Goal: Task Accomplishment & Management: Manage account settings

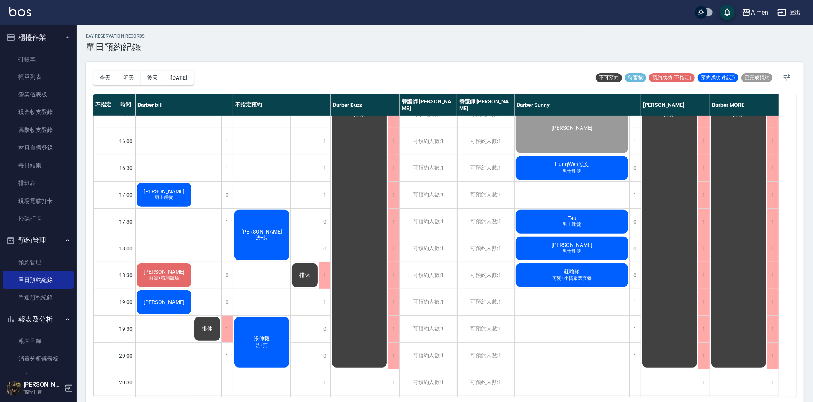
scroll to position [170, 0]
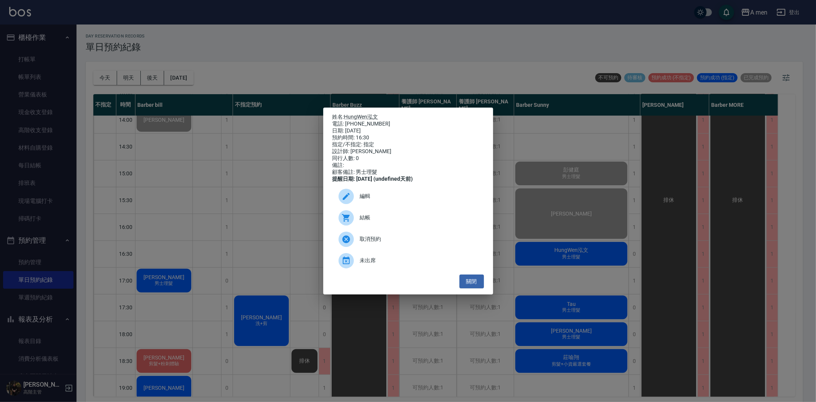
click at [383, 222] on span "結帳" at bounding box center [419, 218] width 118 height 8
click at [475, 289] on button "關閉" at bounding box center [472, 281] width 24 height 14
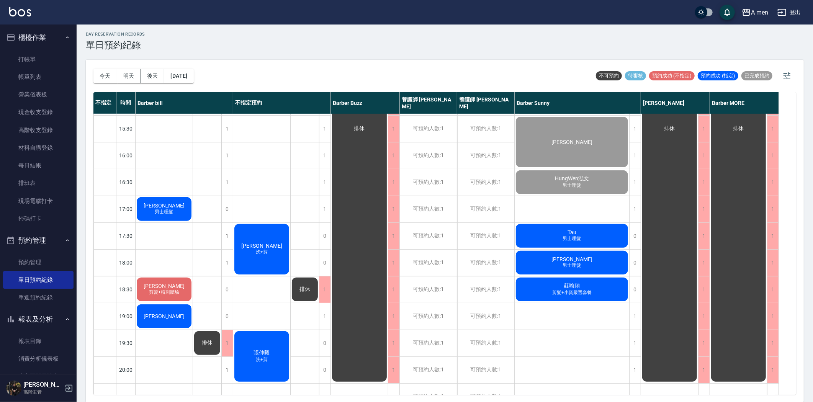
scroll to position [297, 0]
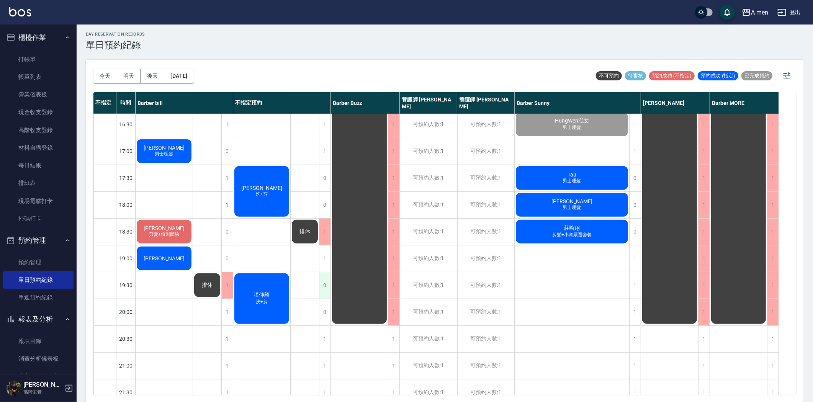
click at [323, 282] on div "0" at bounding box center [324, 285] width 11 height 26
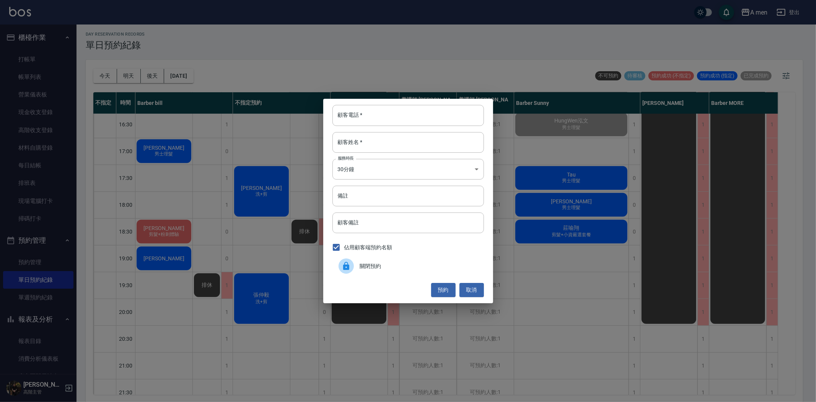
click at [368, 263] on span "關閉預約" at bounding box center [419, 266] width 118 height 8
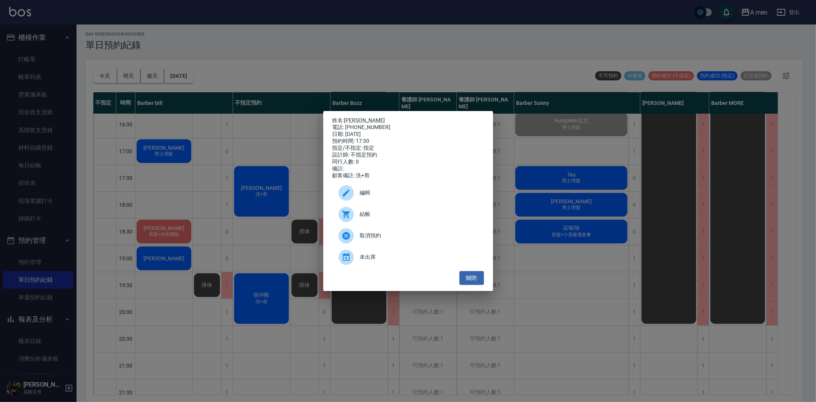
click at [401, 197] on span "編輯" at bounding box center [419, 193] width 118 height 8
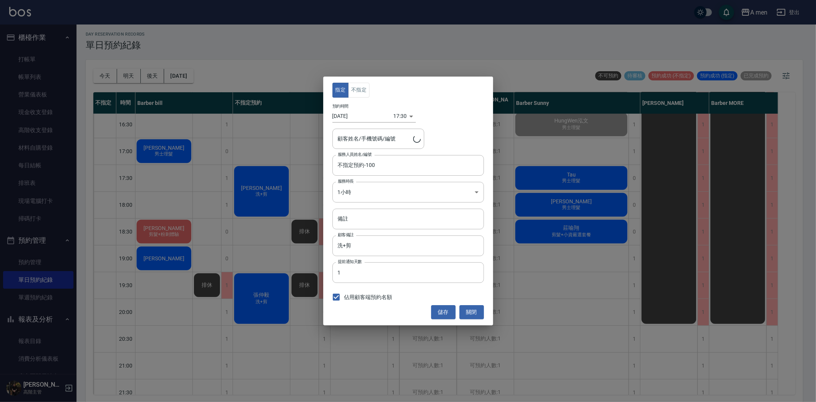
type input "Ryan Huang/0987700212"
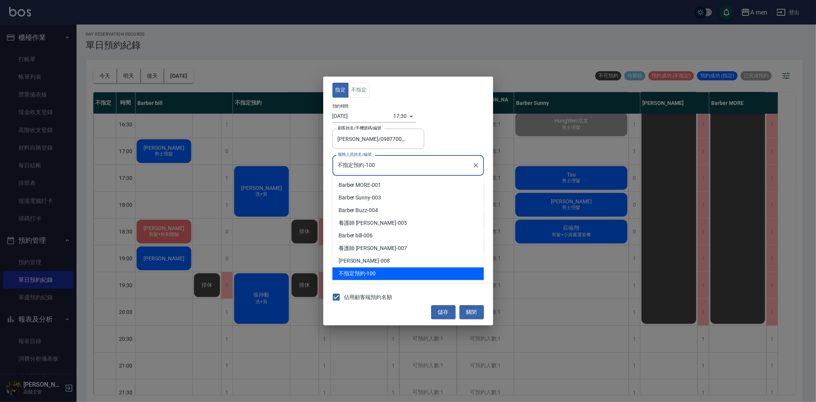
click at [400, 163] on input "不指定預約-100" at bounding box center [402, 164] width 133 height 13
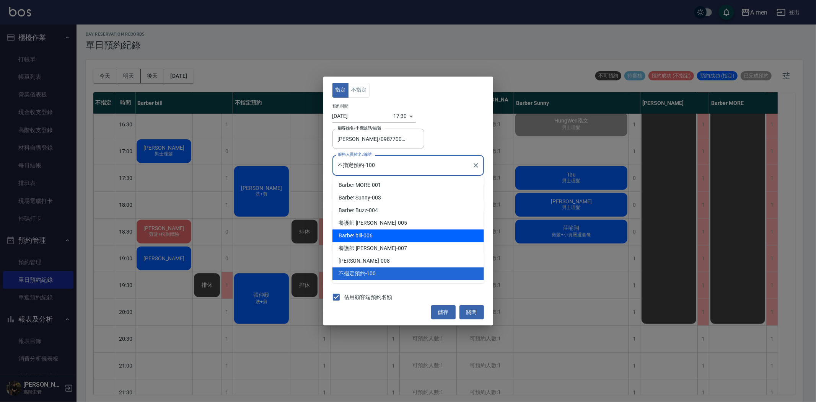
click at [396, 233] on div "Barber bill -006" at bounding box center [409, 235] width 152 height 13
type input "Barber bill-006"
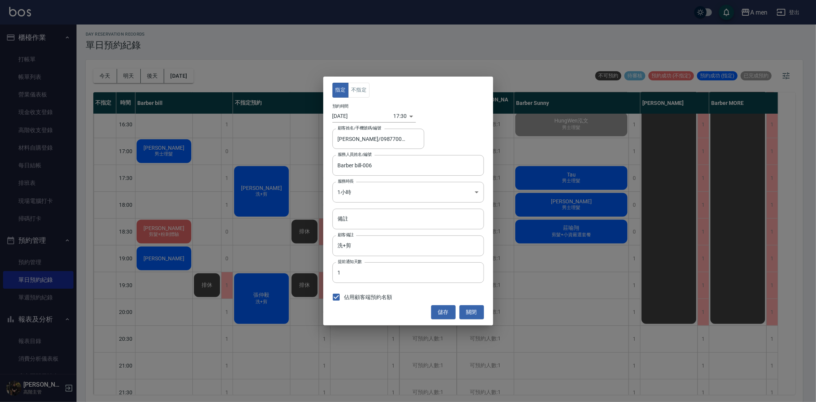
click at [364, 82] on div "指定 不指定 預約時間 2025/08/18 17:30 1755509400000 顧客姓名/手機號碼/編號 Ryan Huang/0987700212 顧…" at bounding box center [408, 201] width 170 height 248
click at [363, 83] on button "不指定" at bounding box center [358, 90] width 21 height 15
click at [440, 311] on button "儲存" at bounding box center [443, 312] width 24 height 14
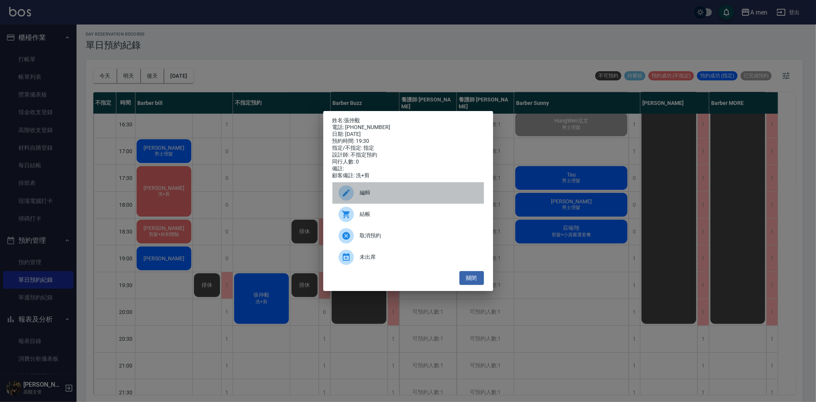
click at [377, 197] on span "編輯" at bounding box center [419, 193] width 118 height 8
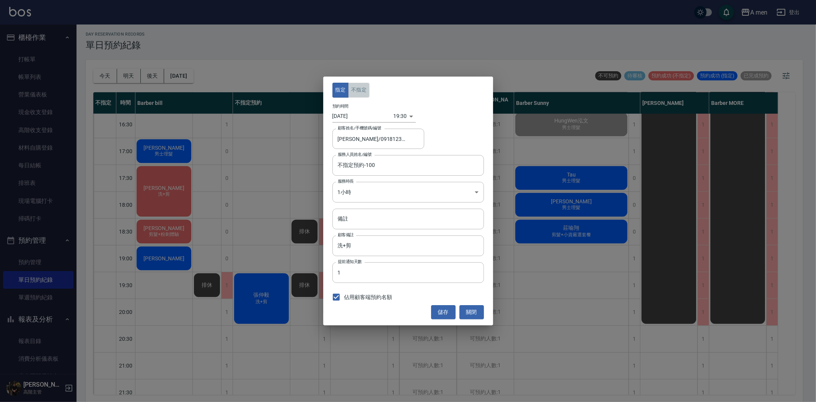
click at [366, 95] on button "不指定" at bounding box center [358, 90] width 21 height 15
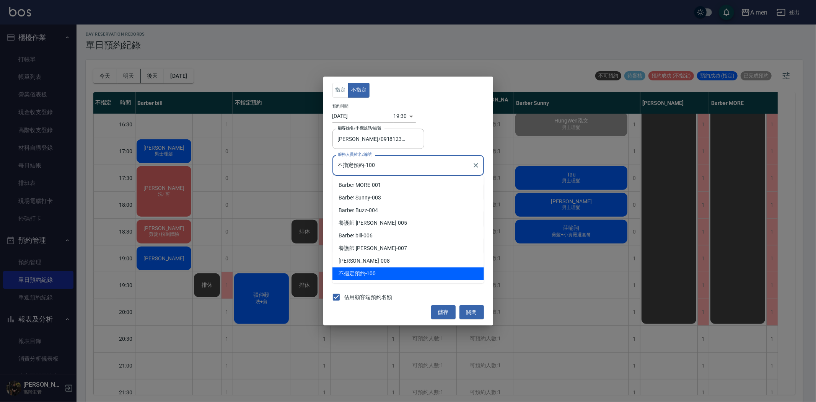
click at [389, 164] on input "不指定預約-100" at bounding box center [402, 164] width 133 height 13
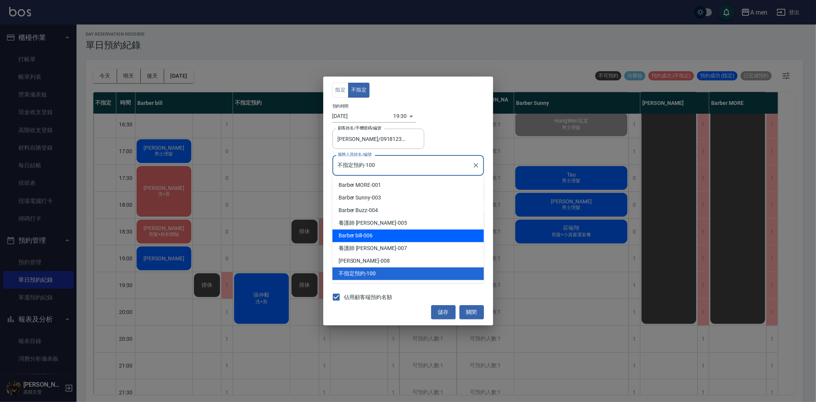
click at [384, 235] on div "Barber bill -006" at bounding box center [409, 235] width 152 height 13
type input "Barber bill-006"
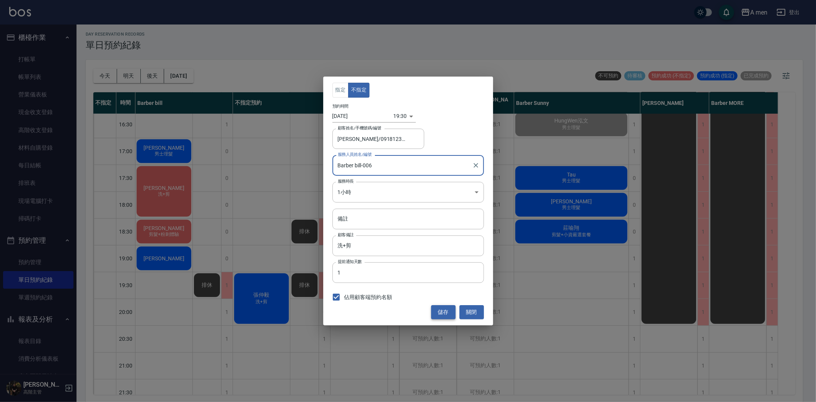
click at [443, 308] on button "儲存" at bounding box center [443, 312] width 24 height 14
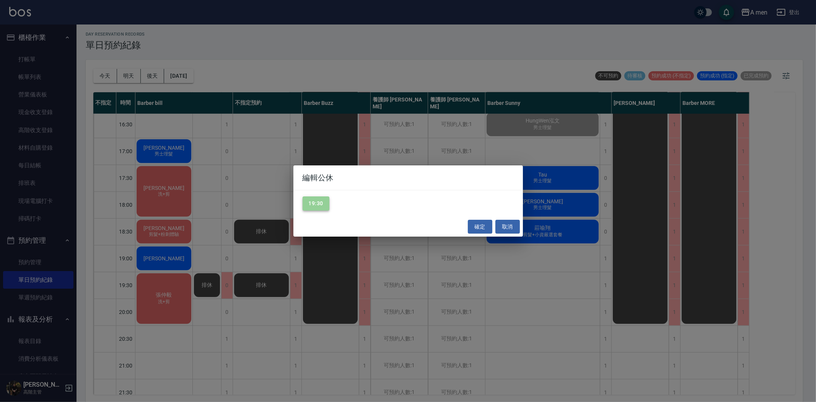
click at [318, 198] on button "19:30" at bounding box center [316, 203] width 27 height 14
click at [482, 222] on button "確定" at bounding box center [480, 227] width 24 height 14
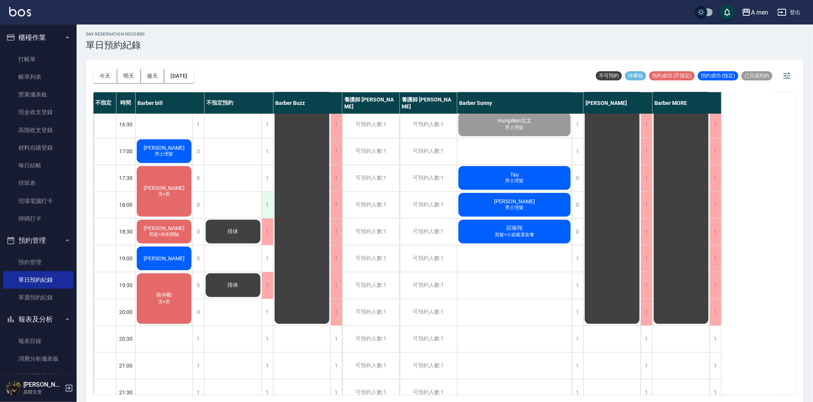
click at [264, 207] on div "1" at bounding box center [266, 205] width 11 height 26
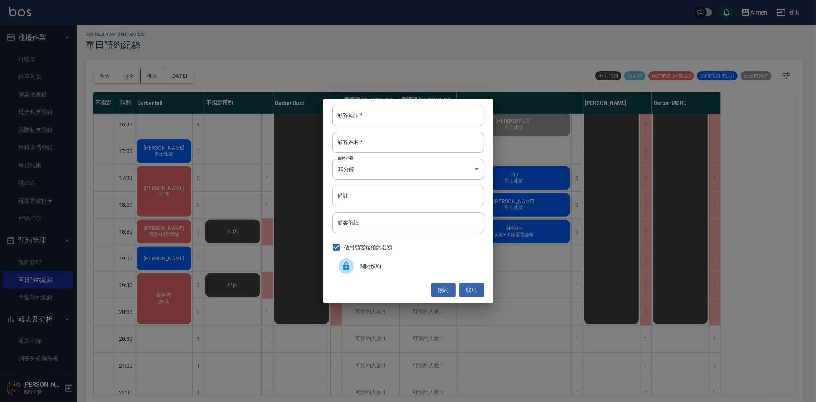
click at [386, 263] on span "關閉預約" at bounding box center [419, 266] width 118 height 8
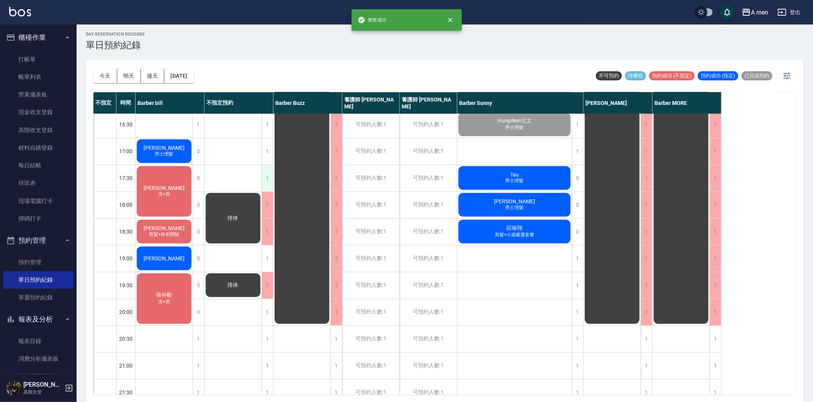
click at [269, 174] on div "1" at bounding box center [266, 178] width 11 height 26
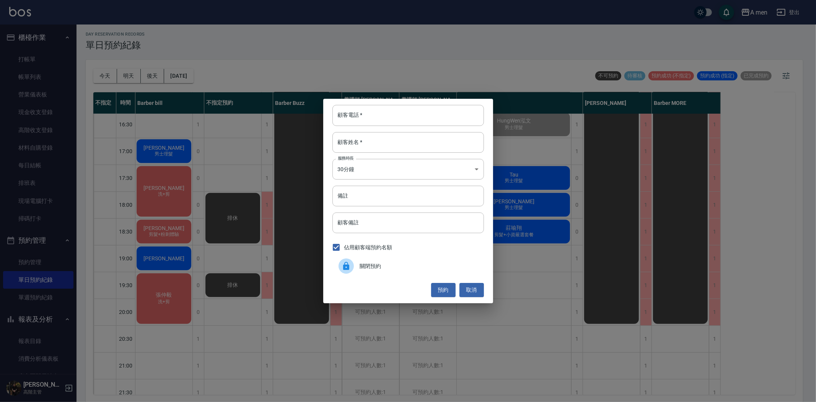
click at [374, 264] on span "關閉預約" at bounding box center [419, 266] width 118 height 8
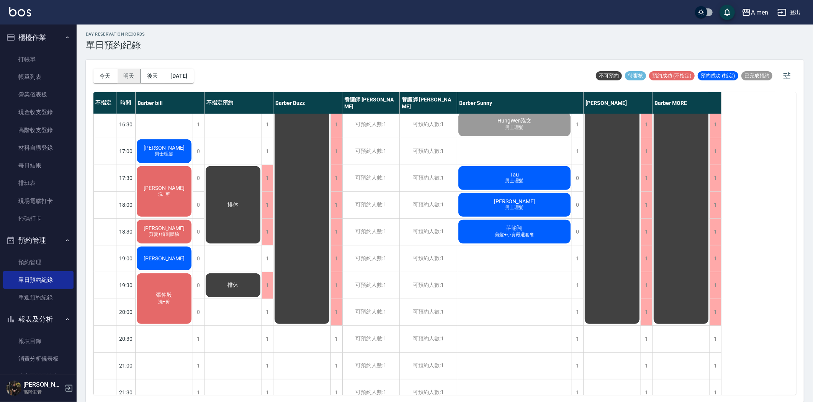
click at [129, 76] on button "明天" at bounding box center [129, 76] width 24 height 14
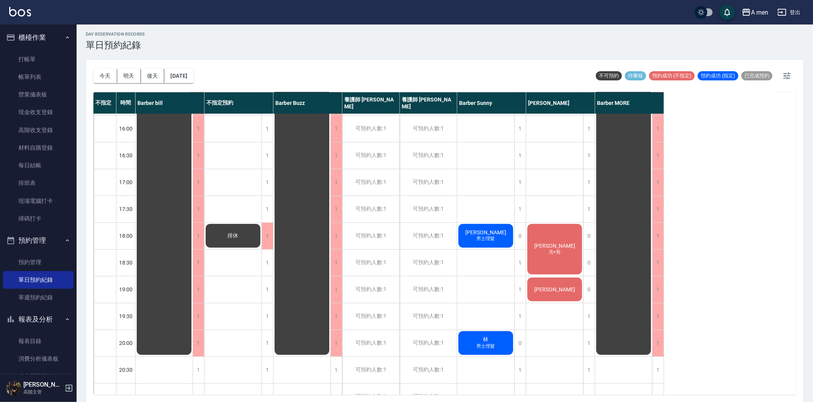
scroll to position [340, 0]
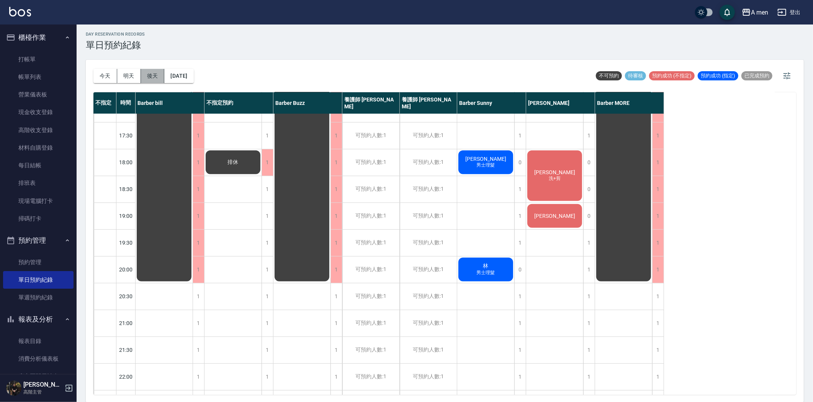
click at [154, 73] on button "後天" at bounding box center [153, 76] width 24 height 14
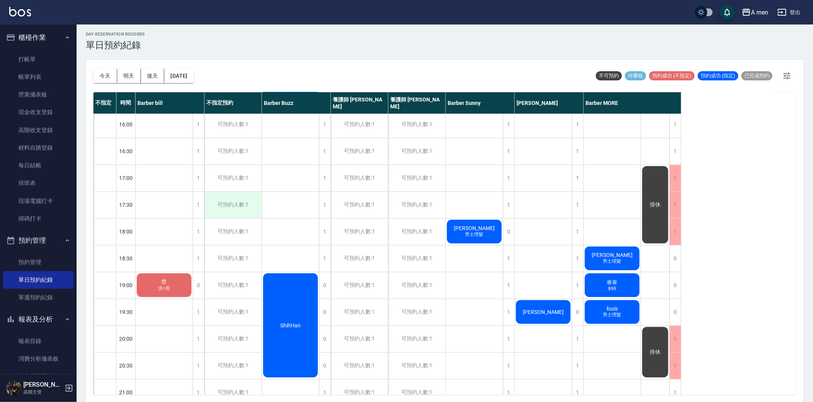
scroll to position [268, 0]
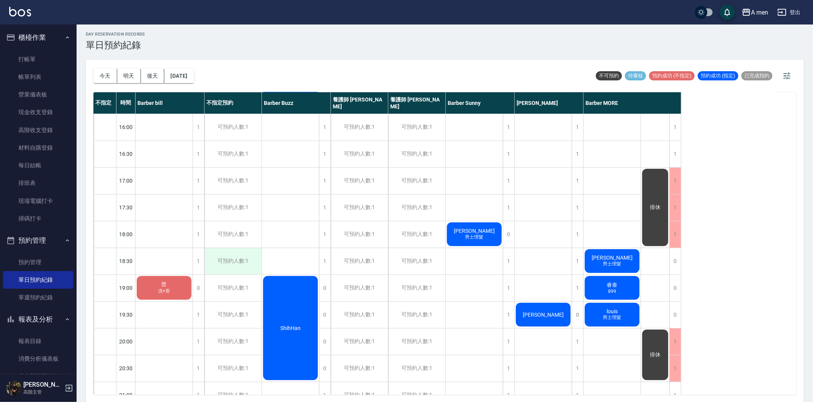
click at [242, 255] on div "可預約人數:1" at bounding box center [232, 261] width 57 height 26
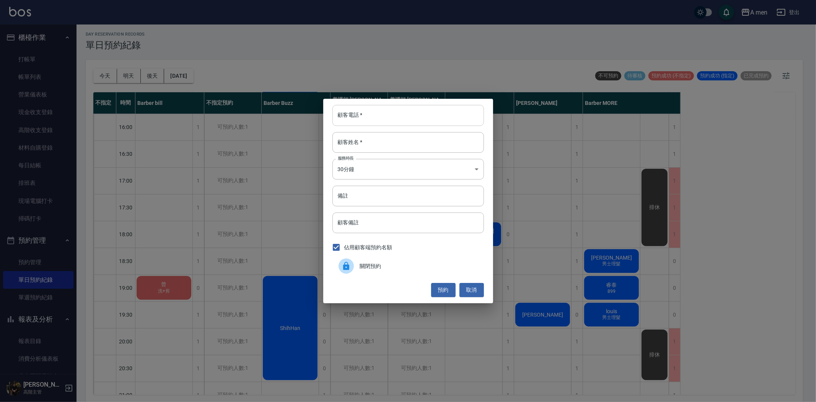
click at [366, 118] on input "顧客電話   *" at bounding box center [409, 115] width 152 height 21
paste input "0988371327"
type input "0988371327"
click at [385, 145] on input "顧客姓名   *" at bounding box center [409, 142] width 152 height 21
click at [443, 288] on button "預約" at bounding box center [443, 290] width 24 height 14
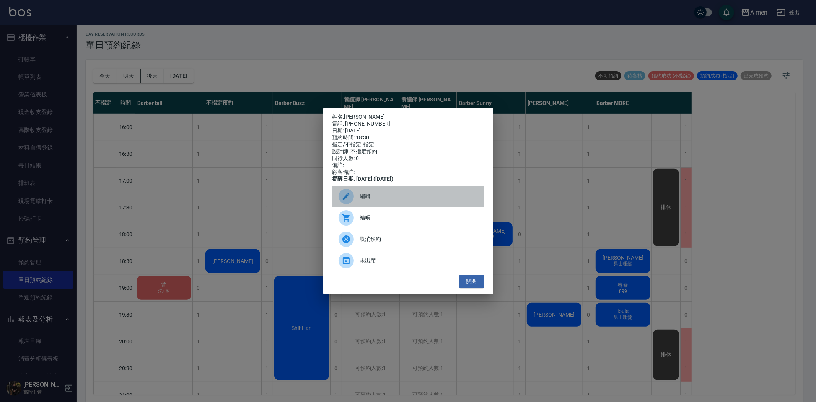
click at [396, 207] on div "編輯" at bounding box center [409, 196] width 152 height 21
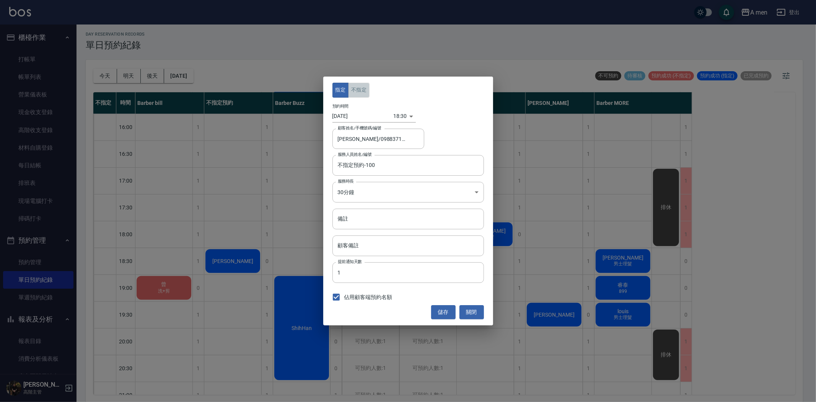
click at [361, 91] on button "不指定" at bounding box center [358, 90] width 21 height 15
click at [442, 307] on button "儲存" at bounding box center [443, 312] width 24 height 14
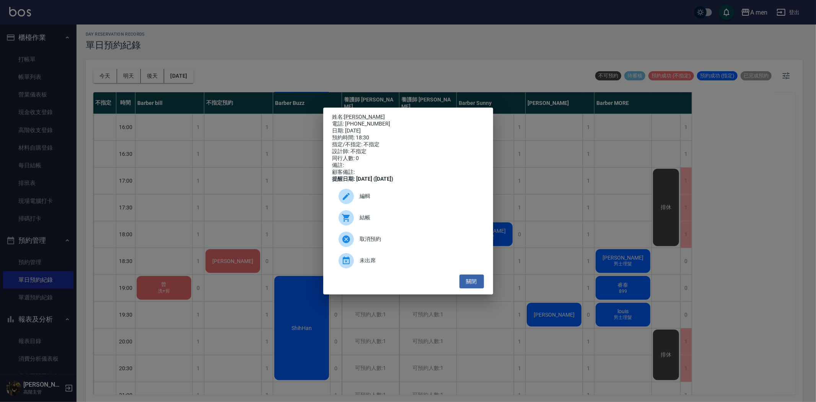
click at [378, 200] on span "編輯" at bounding box center [419, 196] width 118 height 8
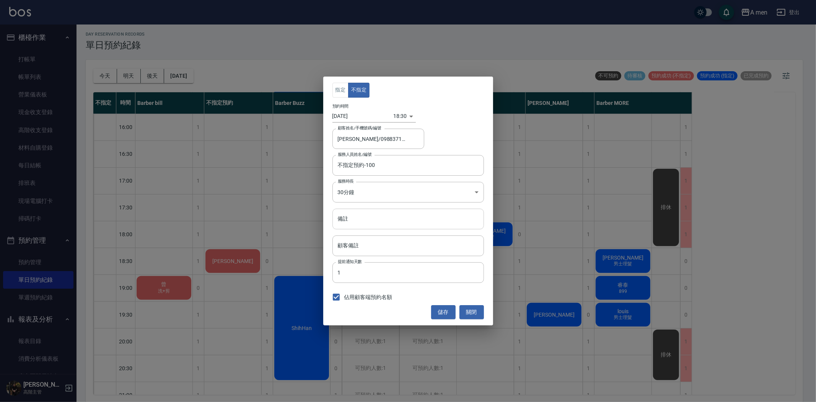
click at [367, 223] on input "備註" at bounding box center [409, 219] width 152 height 21
type input "799"
click at [441, 313] on button "儲存" at bounding box center [443, 312] width 24 height 14
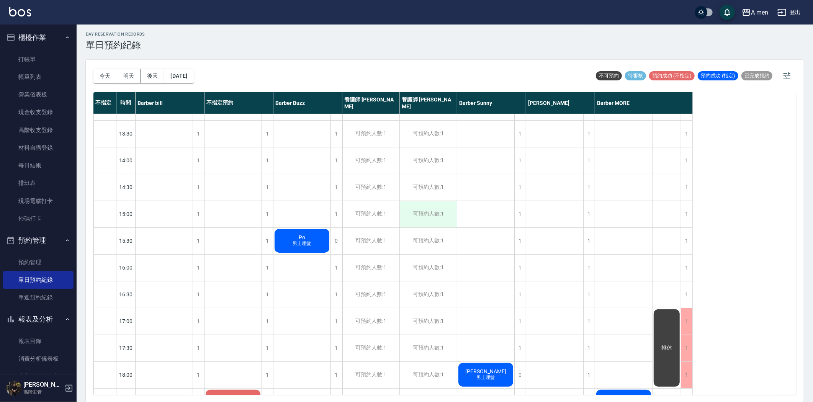
scroll to position [297, 0]
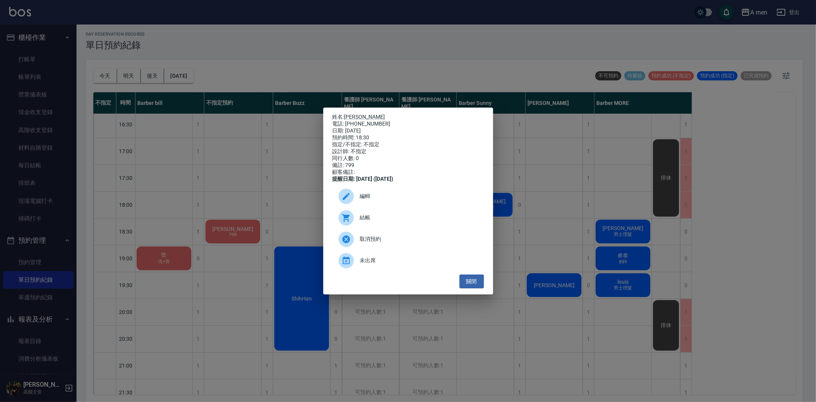
click at [368, 199] on span "編輯" at bounding box center [419, 196] width 118 height 8
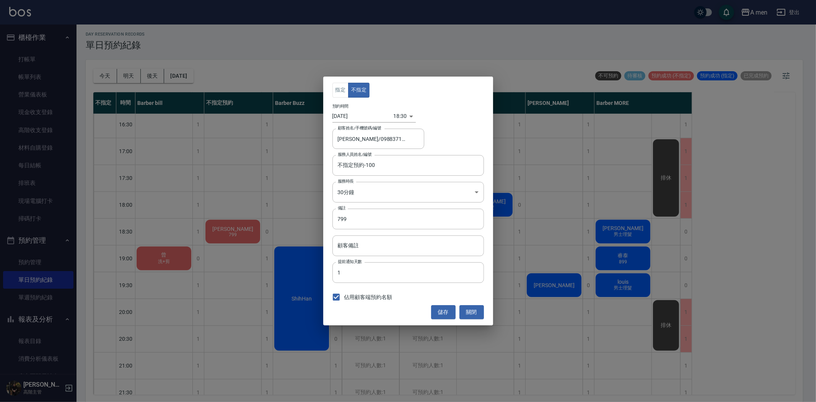
click at [360, 113] on input "2025/08/20" at bounding box center [363, 116] width 61 height 13
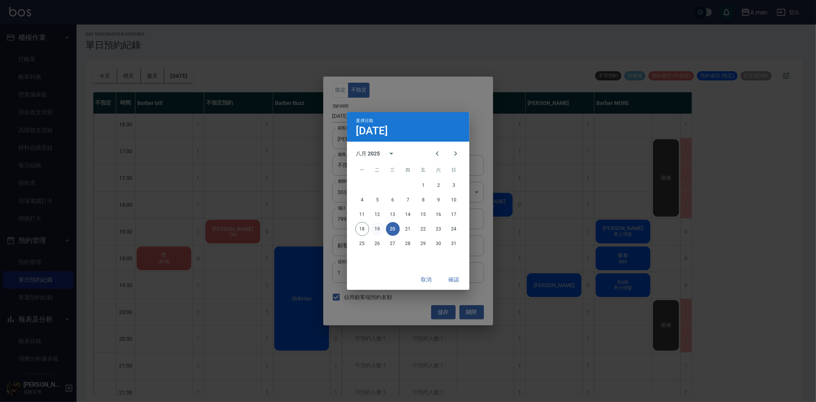
click at [378, 226] on button "19" at bounding box center [378, 229] width 14 height 14
type input "2025/08/19"
type input "1755599400000"
click at [452, 277] on button "確認" at bounding box center [454, 280] width 24 height 14
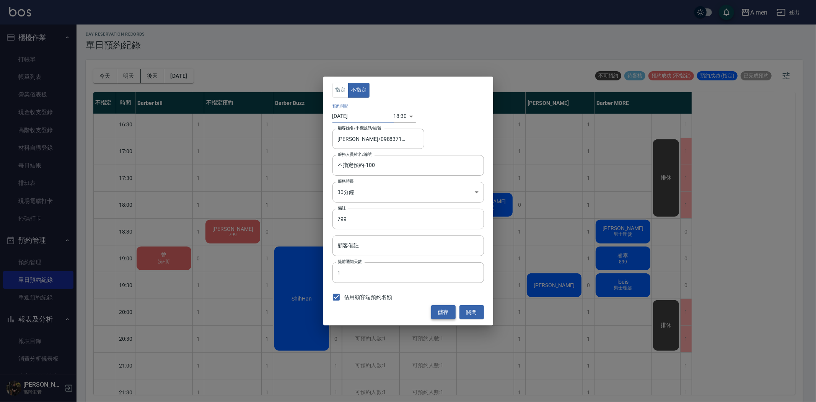
click at [451, 313] on button "儲存" at bounding box center [443, 312] width 24 height 14
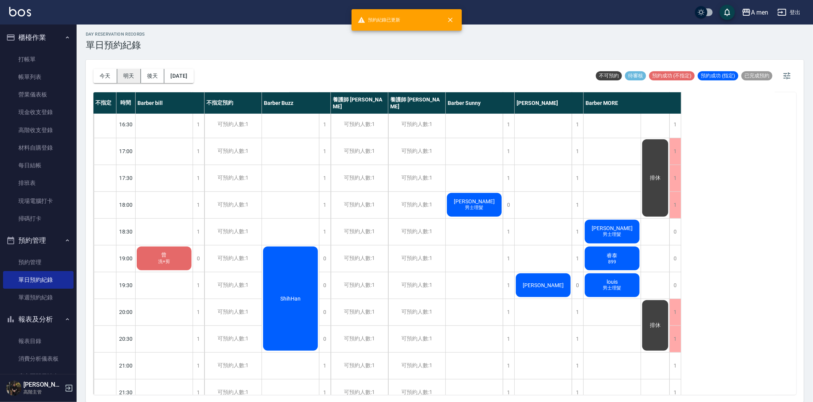
click at [134, 77] on button "明天" at bounding box center [129, 76] width 24 height 14
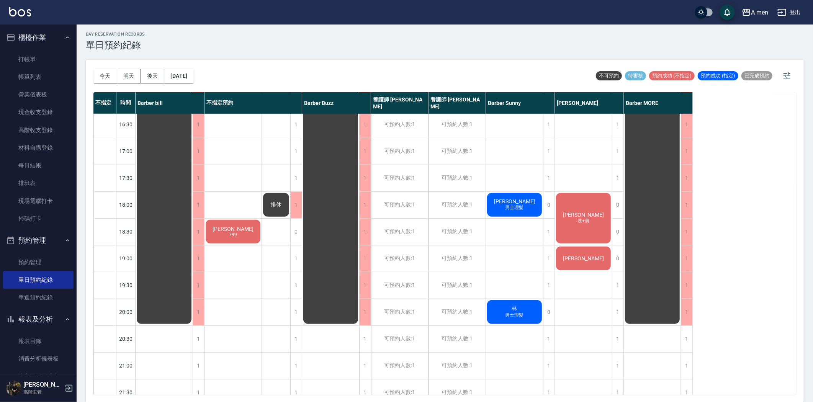
click at [193, 228] on div "李維 799" at bounding box center [163, 71] width 57 height 508
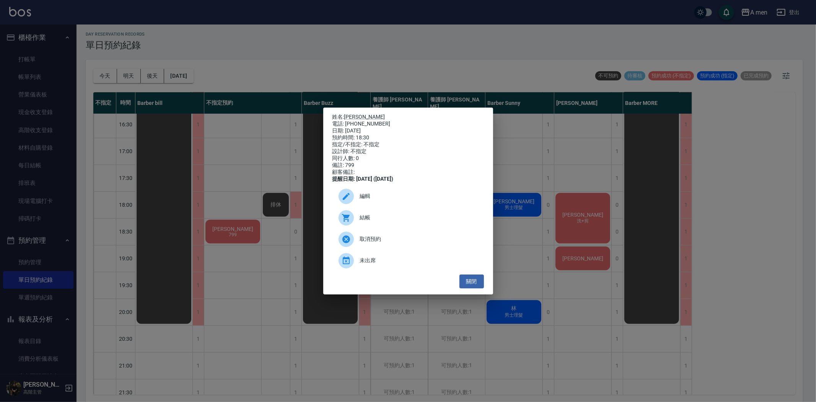
click at [373, 200] on span "編輯" at bounding box center [419, 196] width 118 height 8
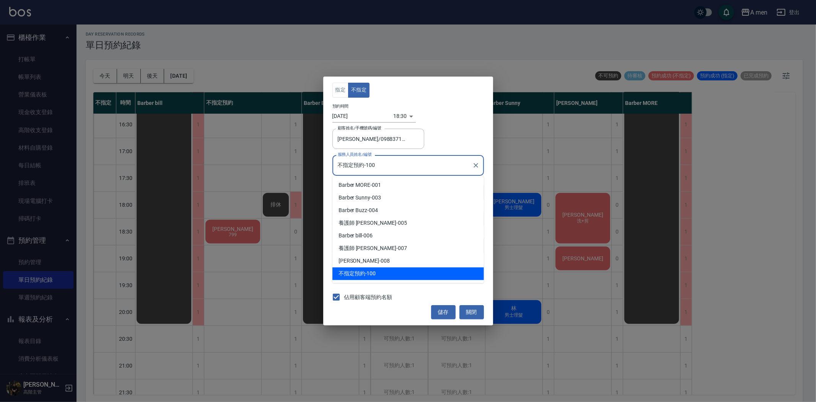
drag, startPoint x: 396, startPoint y: 171, endPoint x: 397, endPoint y: 179, distance: 8.0
click at [397, 171] on input "不指定預約-100" at bounding box center [402, 164] width 133 height 13
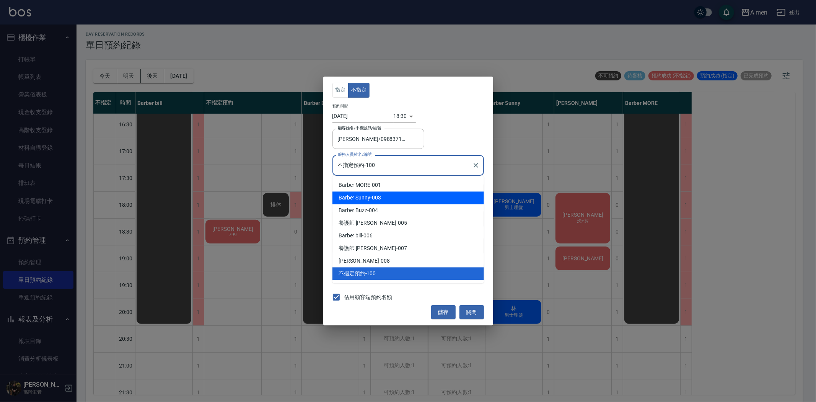
click at [395, 193] on div "Barber Sunny -003" at bounding box center [409, 197] width 152 height 13
type input "Barber Sunny -003"
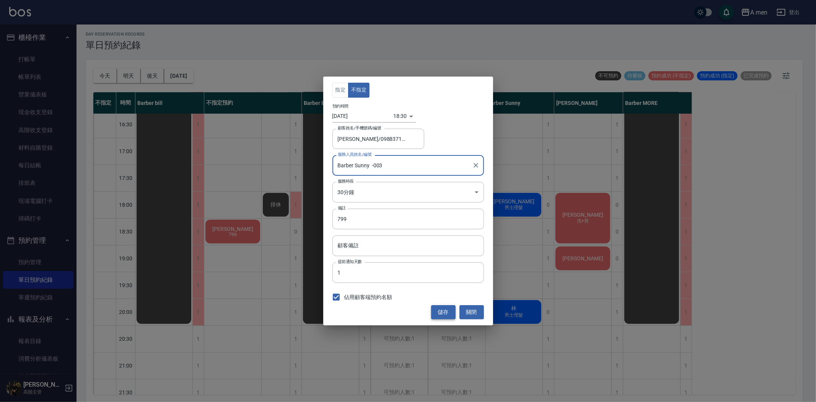
click at [440, 309] on button "儲存" at bounding box center [443, 312] width 24 height 14
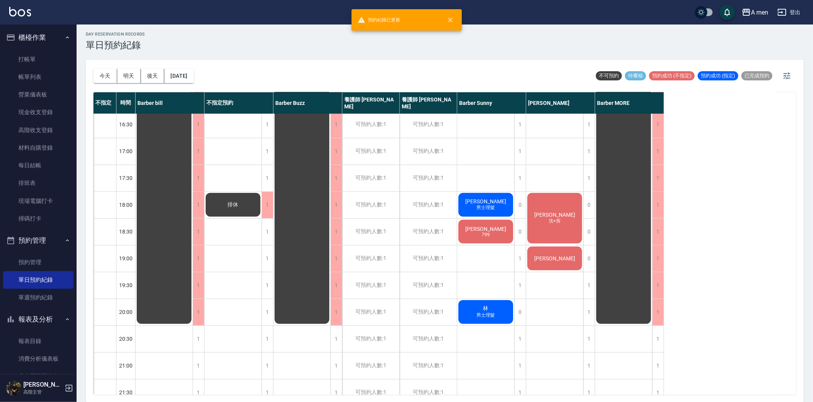
click at [193, 231] on div "排休" at bounding box center [163, 71] width 57 height 508
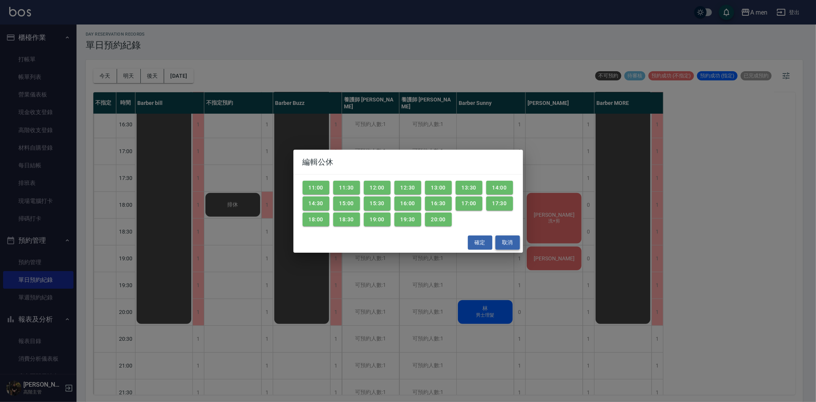
click at [510, 240] on button "取消" at bounding box center [508, 242] width 24 height 14
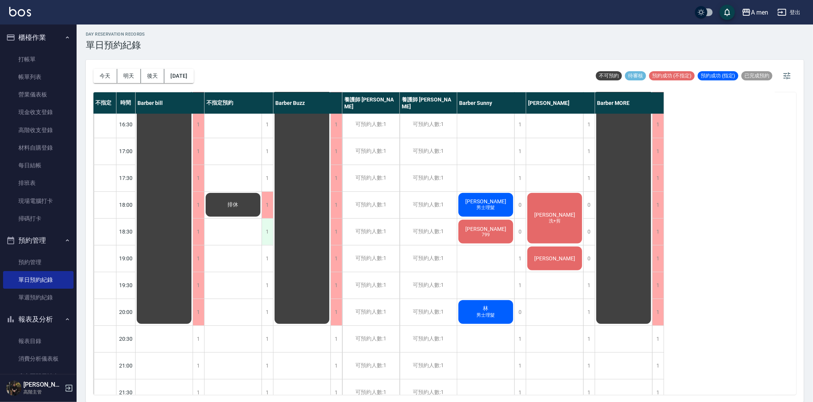
click at [269, 229] on div "1" at bounding box center [266, 232] width 11 height 26
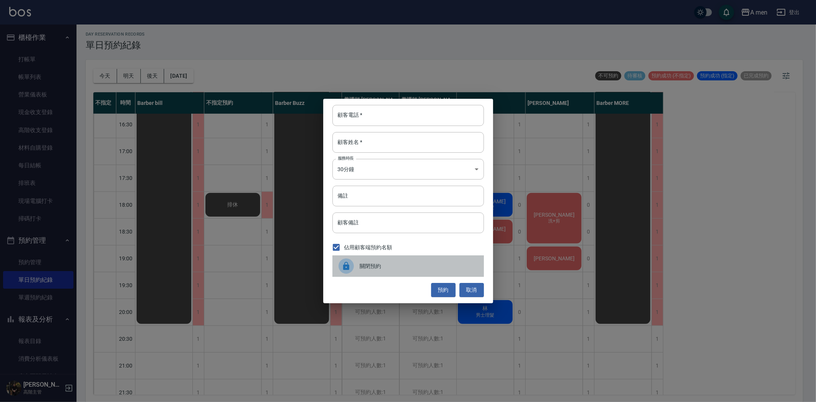
click at [377, 262] on span "關閉預約" at bounding box center [419, 266] width 118 height 8
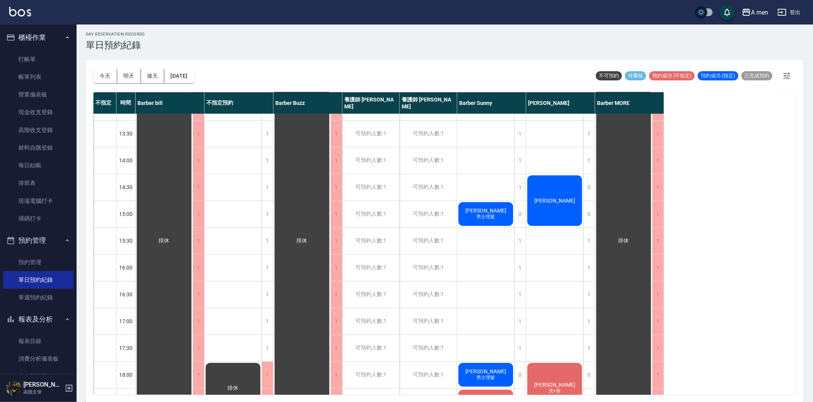
scroll to position [85, 0]
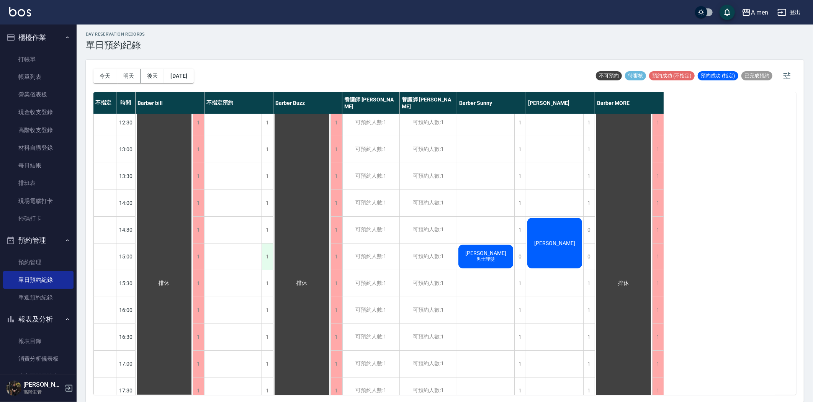
click at [269, 254] on div "1" at bounding box center [266, 256] width 11 height 26
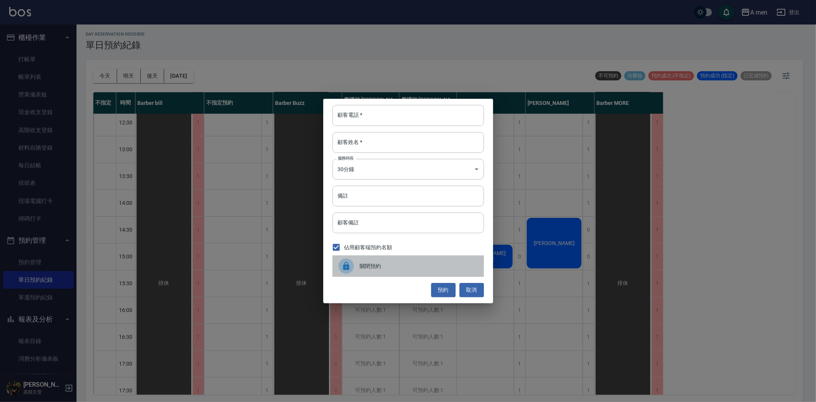
click at [382, 266] on span "關閉預約" at bounding box center [419, 266] width 118 height 8
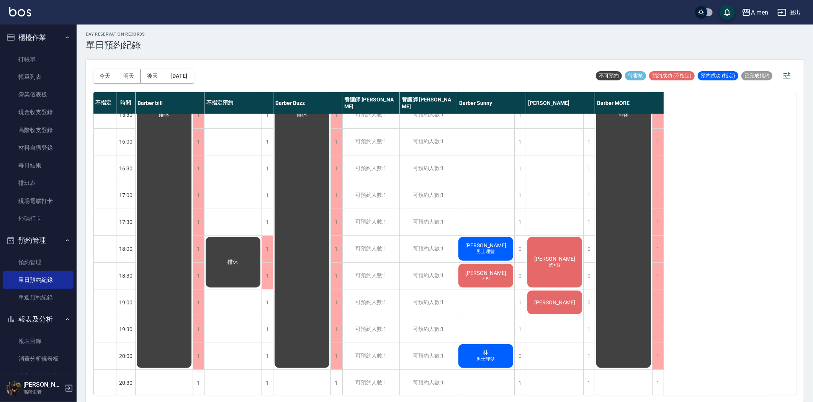
scroll to position [340, 0]
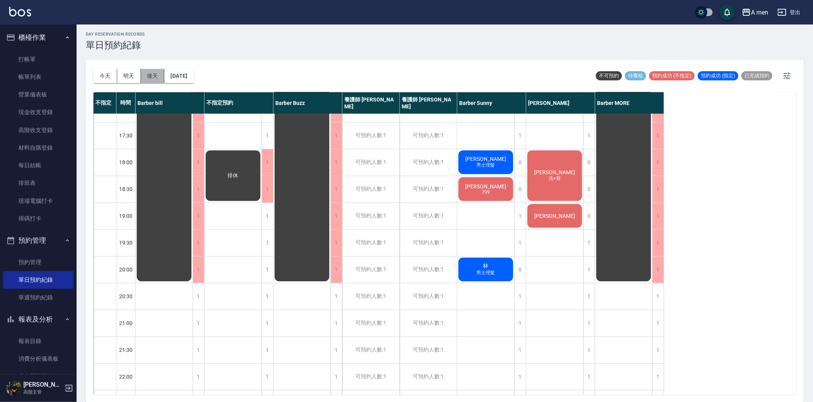
click at [151, 75] on button "後天" at bounding box center [153, 76] width 24 height 14
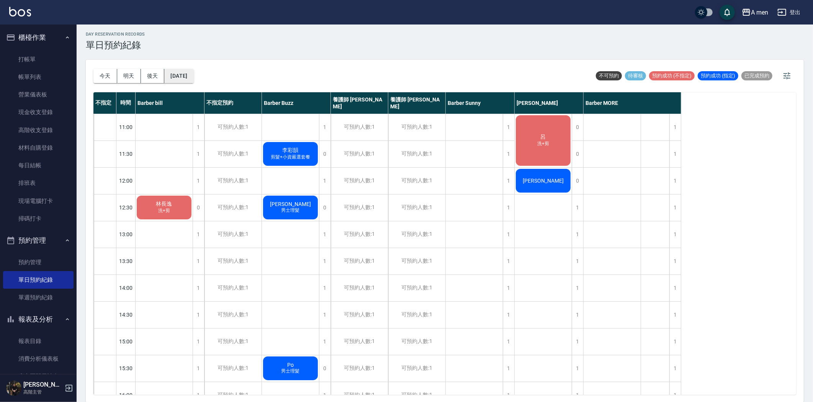
click at [193, 77] on button "2025/08/20" at bounding box center [178, 76] width 29 height 14
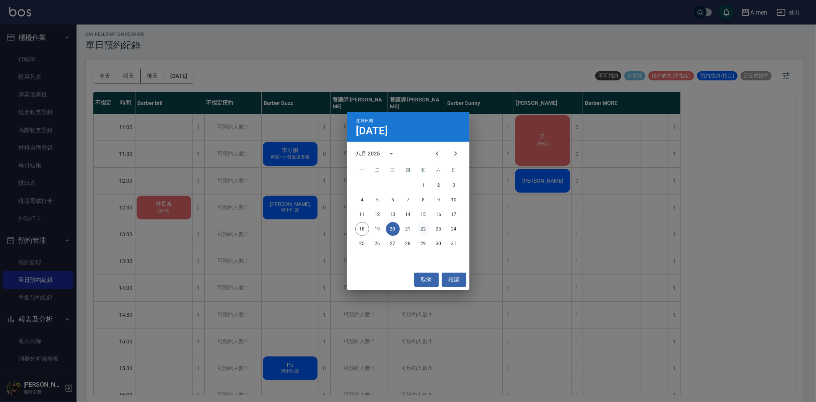
click at [424, 227] on button "22" at bounding box center [424, 229] width 14 height 14
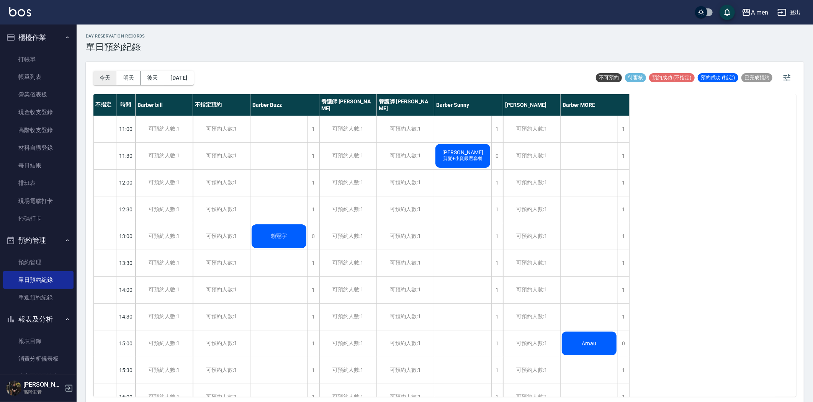
click at [111, 79] on button "今天" at bounding box center [105, 78] width 24 height 14
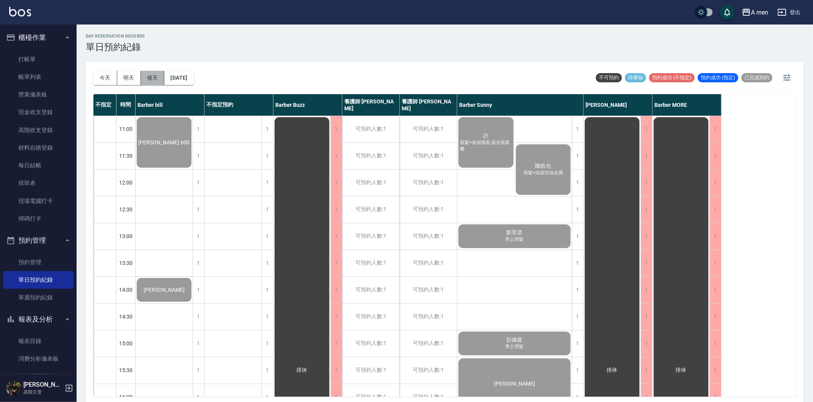
click at [142, 77] on button "後天" at bounding box center [153, 78] width 24 height 14
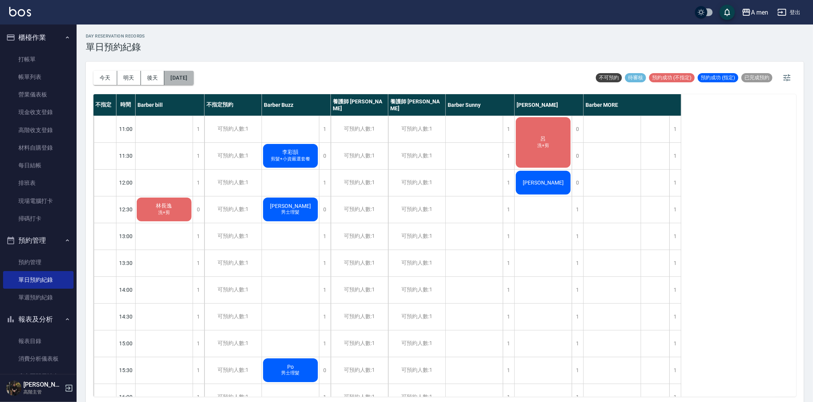
click at [186, 73] on button "2025/08/20" at bounding box center [178, 78] width 29 height 14
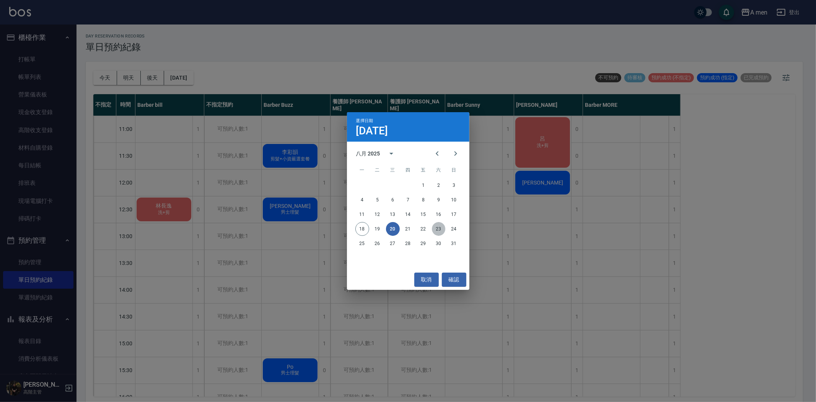
click at [435, 224] on button "23" at bounding box center [439, 229] width 14 height 14
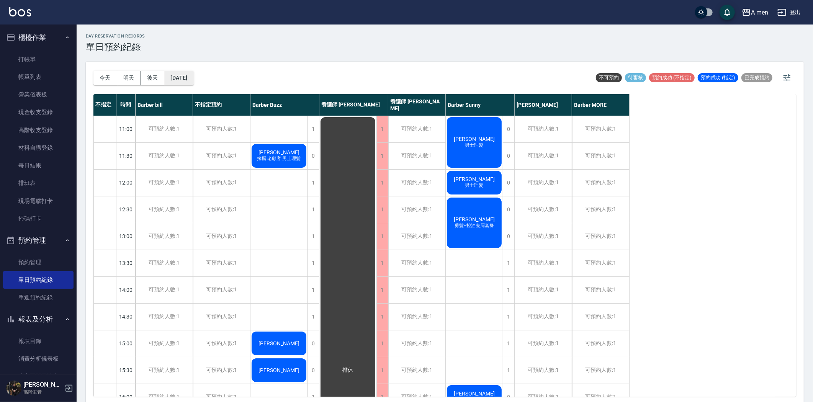
click at [191, 75] on button "2025/08/23" at bounding box center [178, 78] width 29 height 14
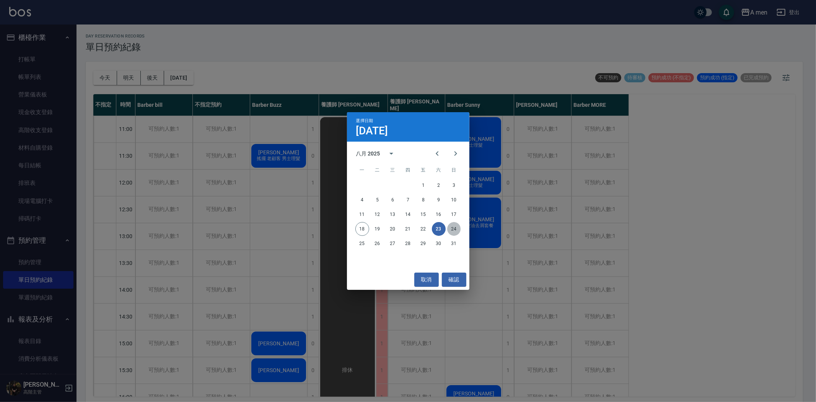
click at [456, 227] on button "24" at bounding box center [454, 229] width 14 height 14
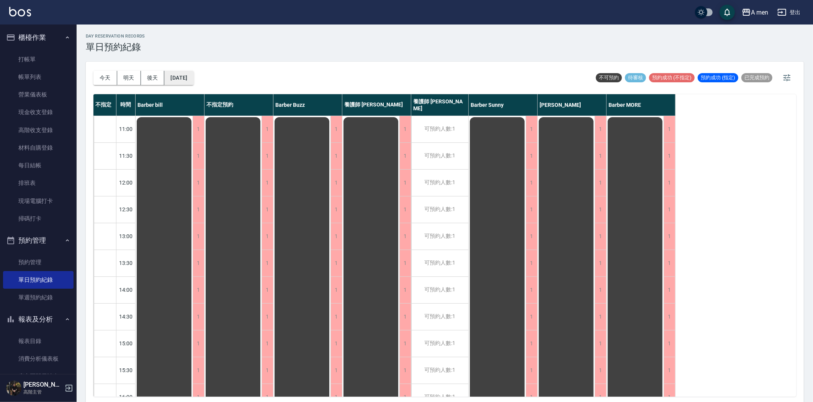
click at [193, 78] on button "2025/08/24" at bounding box center [178, 78] width 29 height 14
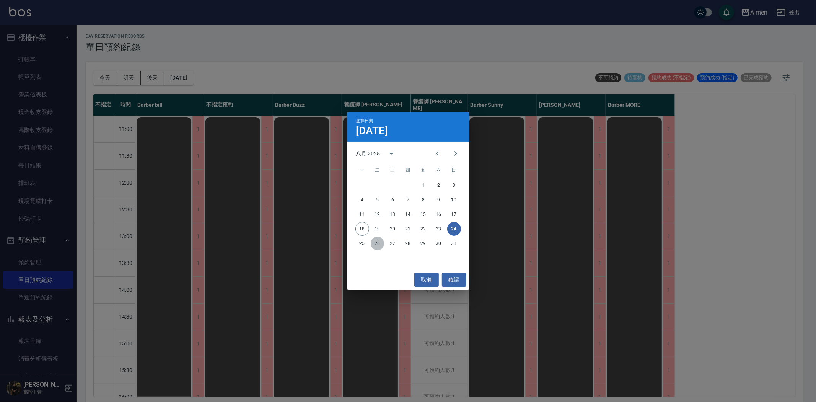
click at [378, 243] on button "26" at bounding box center [378, 244] width 14 height 14
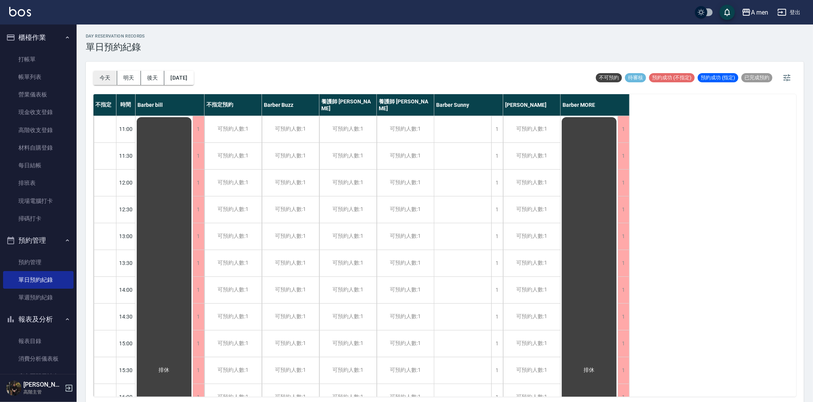
click at [109, 76] on button "今天" at bounding box center [105, 78] width 24 height 14
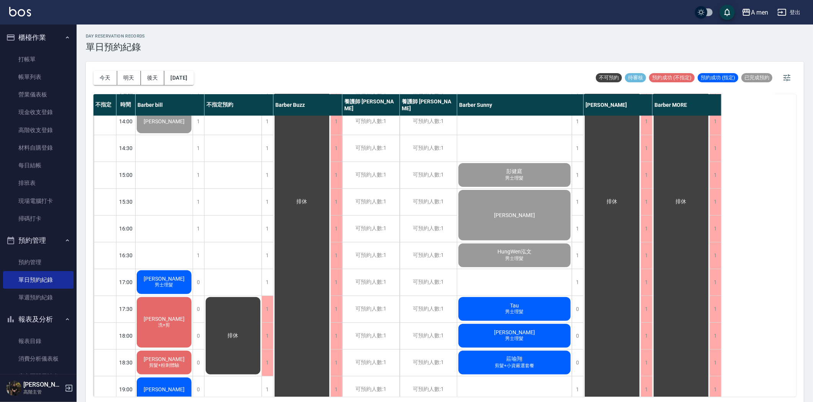
scroll to position [255, 0]
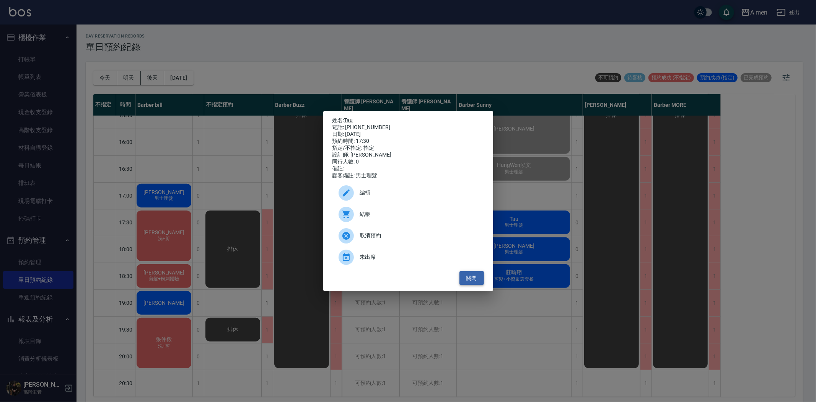
click at [468, 281] on button "關閉" at bounding box center [472, 278] width 24 height 14
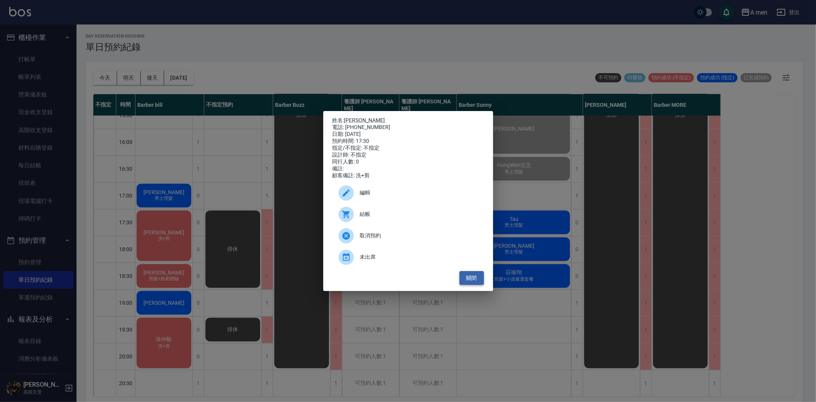
click at [477, 282] on button "關閉" at bounding box center [472, 278] width 24 height 14
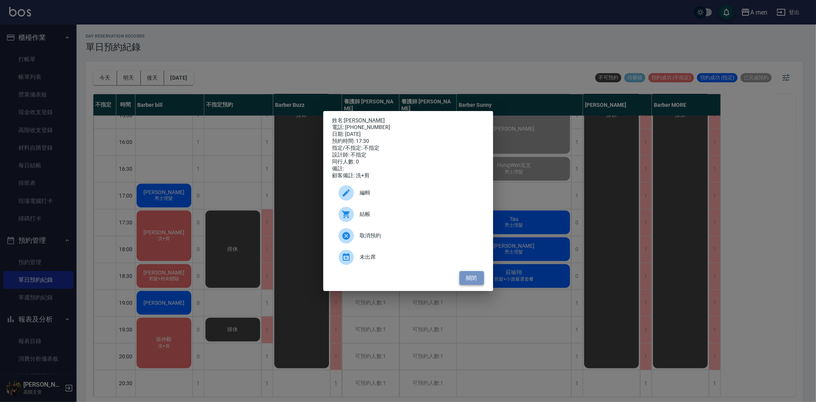
click at [468, 281] on button "關閉" at bounding box center [472, 278] width 24 height 14
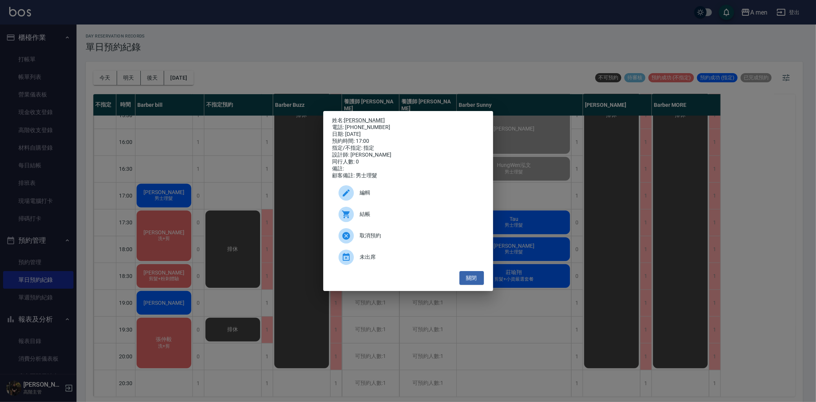
click at [362, 215] on span "結帳" at bounding box center [419, 214] width 118 height 8
click at [467, 280] on button "關閉" at bounding box center [472, 278] width 24 height 14
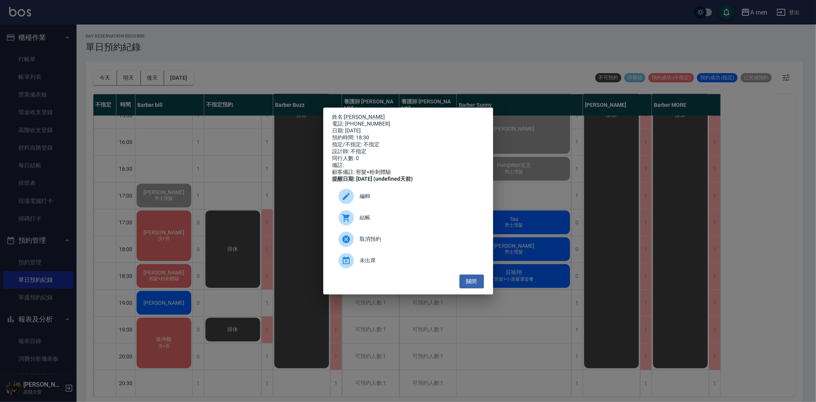
click at [457, 295] on div "姓名: 楊子賢 電話: 0979370578 日期: 2025/08/18 預約時間: 18:30 指定/不指定: 不指定 設計師: 不指定 同行人數: 0 …" at bounding box center [408, 201] width 170 height 187
click at [465, 271] on div "未出席" at bounding box center [409, 260] width 152 height 21
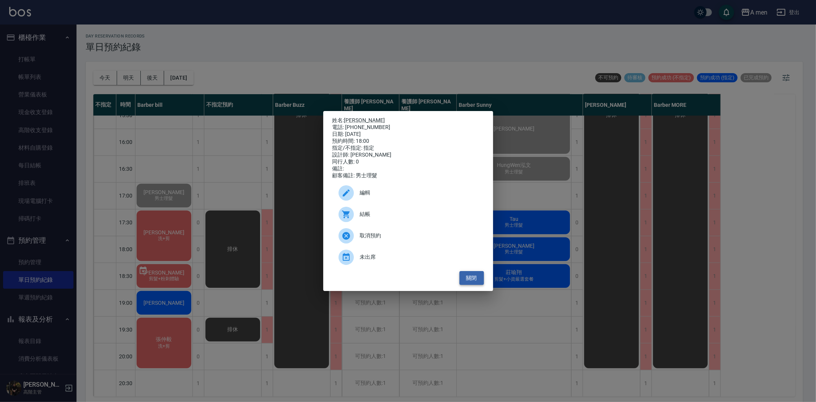
click at [466, 285] on button "關閉" at bounding box center [472, 278] width 24 height 14
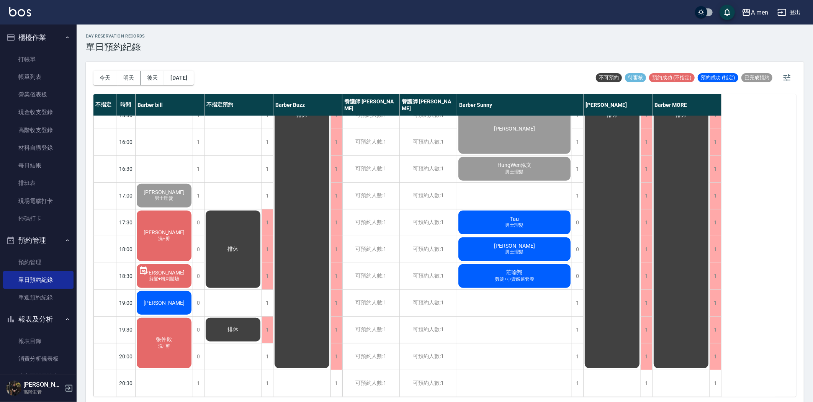
click at [143, 271] on icon at bounding box center [143, 270] width 7 height 8
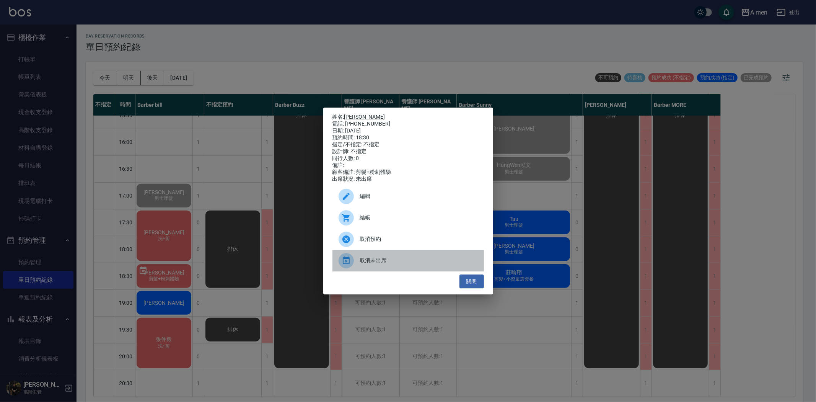
click at [384, 264] on span "取消未出席" at bounding box center [419, 260] width 118 height 8
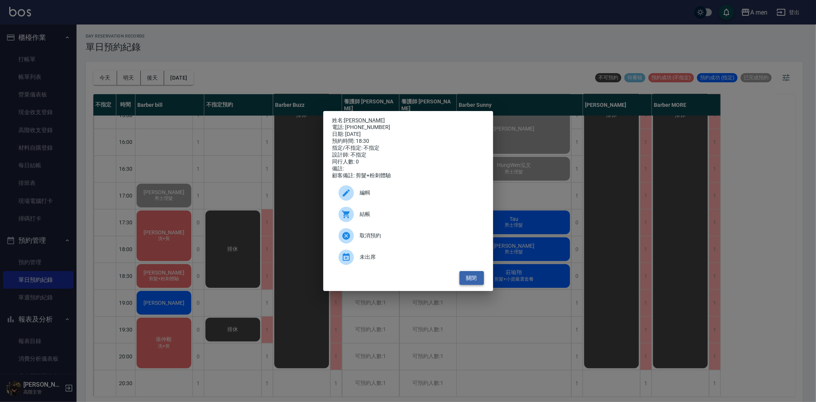
click at [479, 277] on button "關閉" at bounding box center [472, 278] width 24 height 14
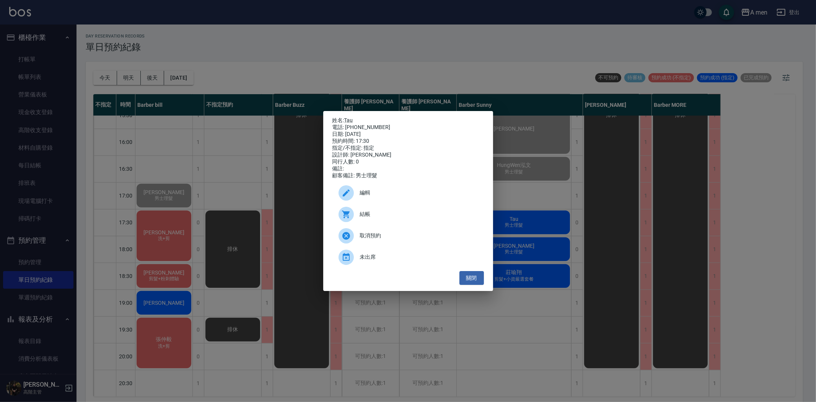
click at [417, 218] on span "結帳" at bounding box center [419, 214] width 118 height 8
click at [472, 285] on button "關閉" at bounding box center [472, 278] width 24 height 14
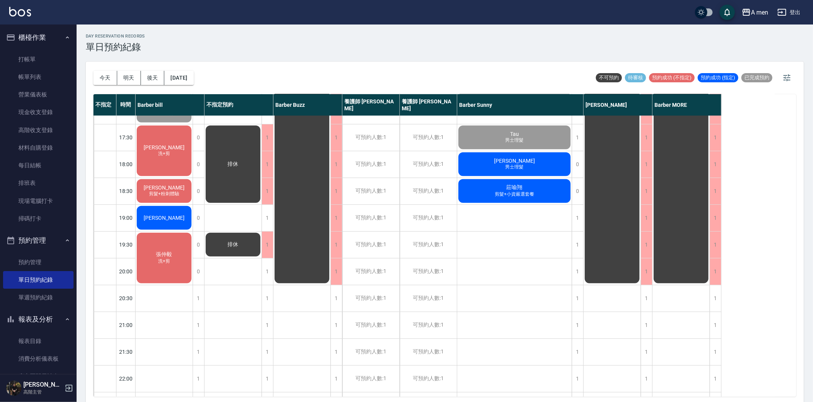
scroll to position [297, 0]
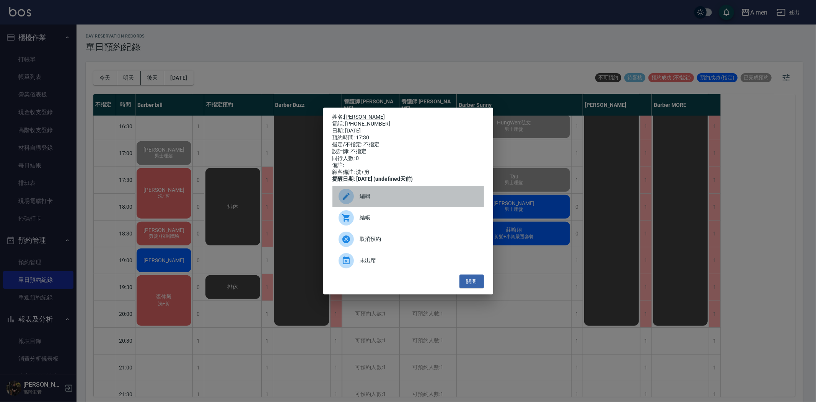
click at [347, 200] on icon at bounding box center [346, 196] width 7 height 7
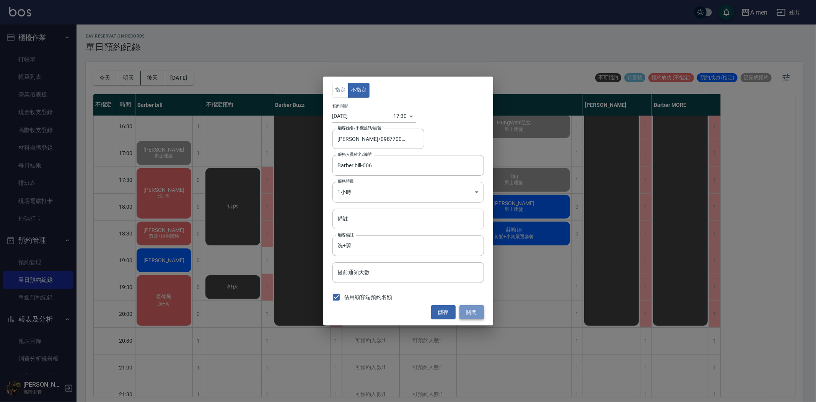
drag, startPoint x: 472, startPoint y: 314, endPoint x: 354, endPoint y: 253, distance: 133.0
click at [472, 313] on button "關閉" at bounding box center [472, 312] width 24 height 14
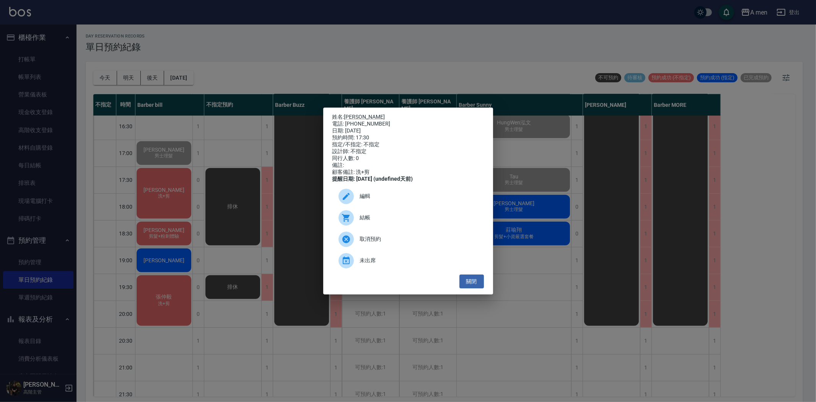
click at [377, 228] on div "結帳" at bounding box center [409, 217] width 152 height 21
click at [475, 287] on button "關閉" at bounding box center [472, 281] width 24 height 14
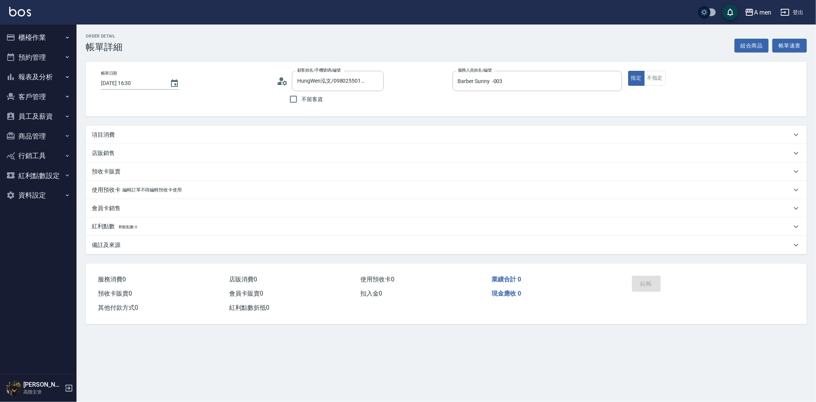
click at [189, 131] on div "項目消費" at bounding box center [442, 135] width 700 height 8
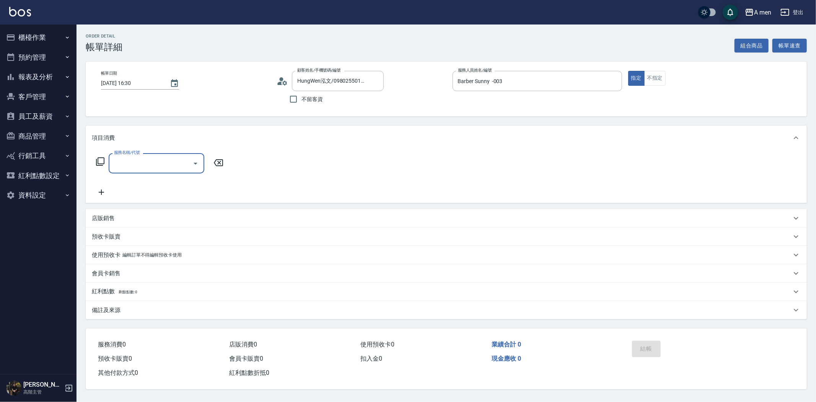
click at [183, 160] on input "服務名稱/代號" at bounding box center [150, 163] width 77 height 13
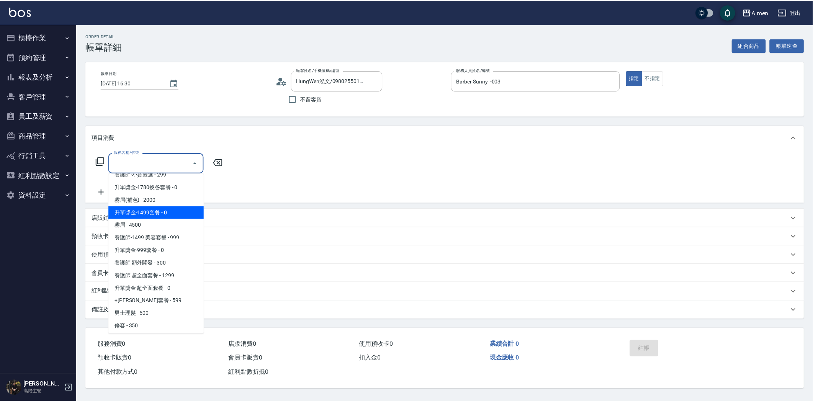
scroll to position [212, 0]
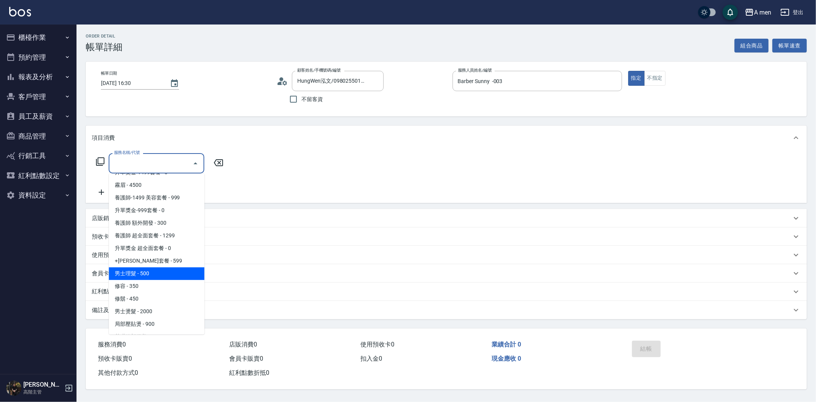
click at [173, 267] on span "男士理髮 - 500" at bounding box center [157, 273] width 96 height 13
type input "男士理髮(A01)"
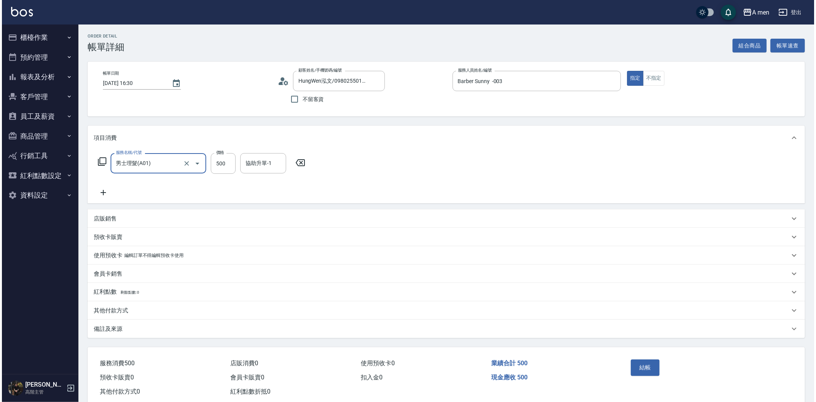
scroll to position [18, 0]
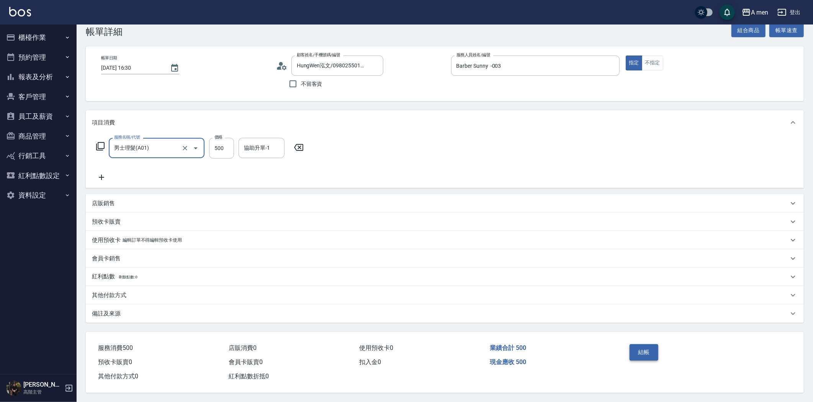
click at [637, 349] on button "結帳" at bounding box center [643, 352] width 29 height 16
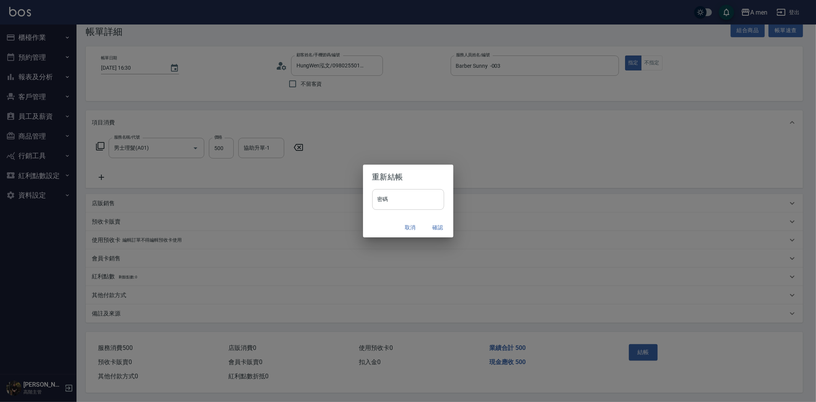
click at [433, 201] on input "密碼" at bounding box center [408, 199] width 72 height 21
type input "****"
click at [440, 223] on button "確認" at bounding box center [438, 227] width 24 height 14
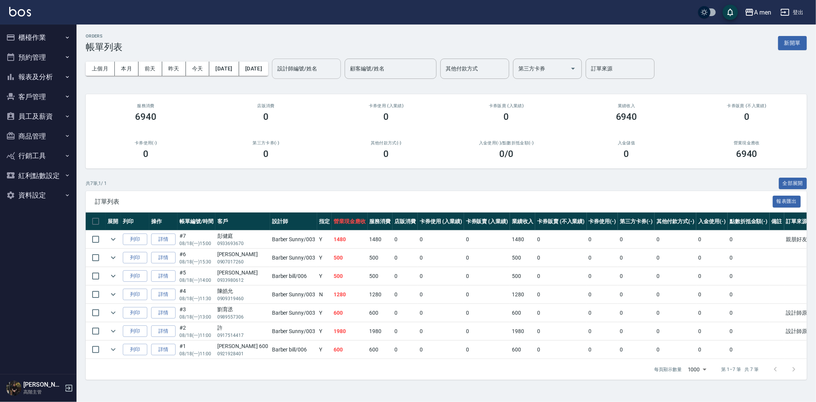
click at [322, 70] on input "設計師編號/姓名" at bounding box center [307, 68] width 62 height 13
click at [131, 67] on button "本月" at bounding box center [127, 69] width 24 height 14
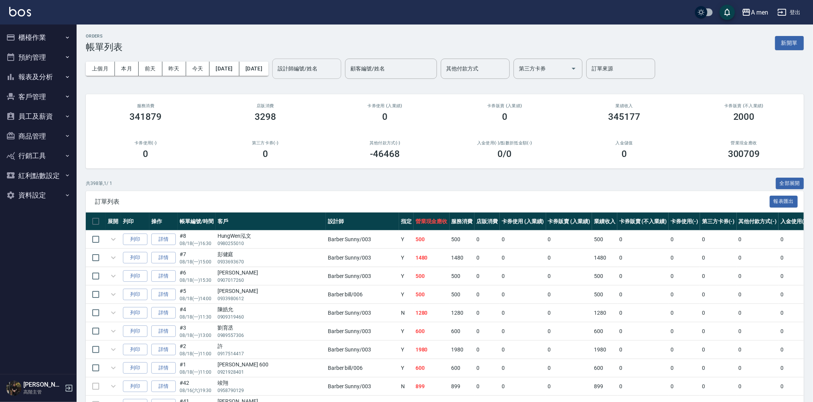
click at [328, 68] on div "設計師編號/姓名 設計師編號/姓名" at bounding box center [306, 69] width 69 height 20
click at [331, 73] on input "設計師編號/姓名" at bounding box center [307, 68] width 62 height 13
drag, startPoint x: 341, startPoint y: 44, endPoint x: 341, endPoint y: 60, distance: 16.1
click at [343, 44] on div "ORDERS 帳單列表 新開單" at bounding box center [445, 43] width 718 height 19
click at [333, 72] on input "設計師編號/姓名" at bounding box center [307, 68] width 62 height 13
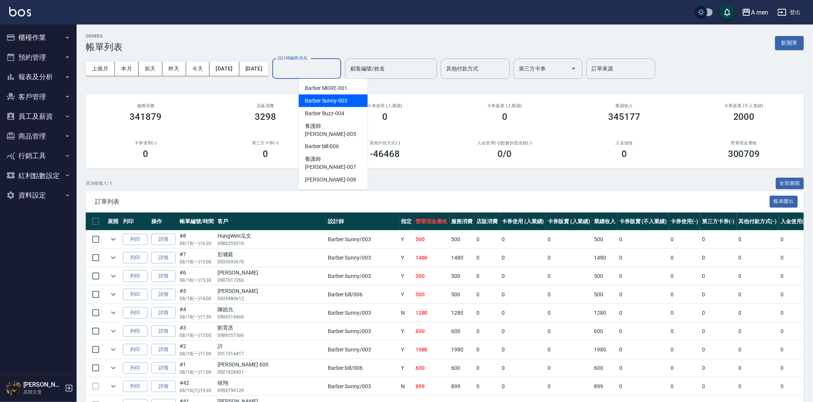
click at [345, 98] on span "Barber Sunny -003" at bounding box center [326, 101] width 42 height 8
type input "Barber Sunny -003"
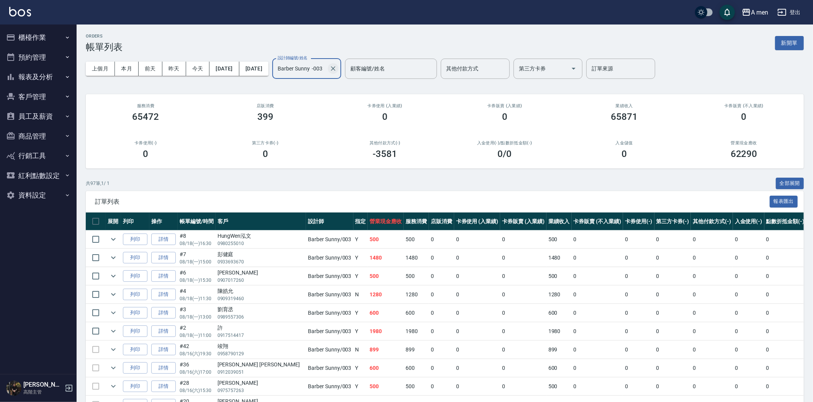
click at [337, 67] on icon "Clear" at bounding box center [333, 69] width 8 height 8
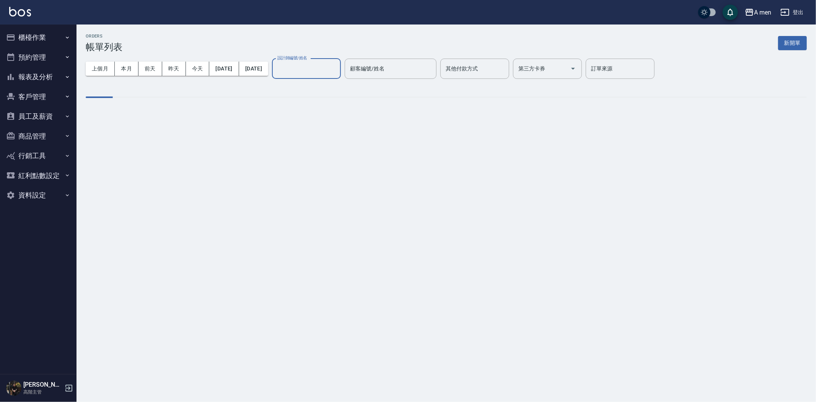
click at [331, 66] on input "設計師編號/姓名" at bounding box center [307, 68] width 62 height 13
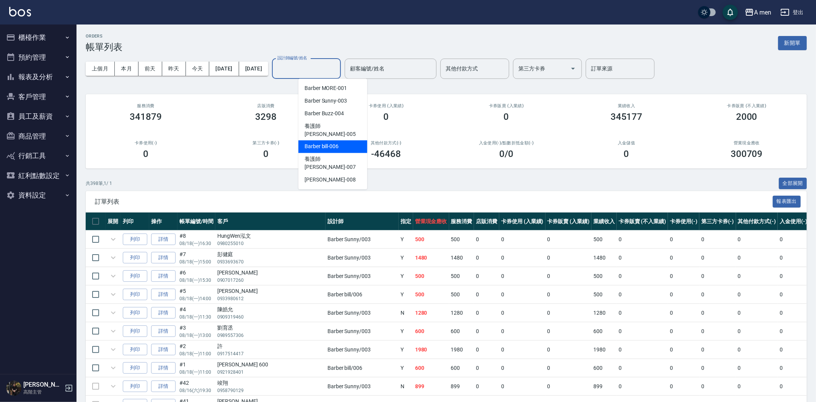
click at [333, 143] on span "Barber bill -006" at bounding box center [322, 147] width 34 height 8
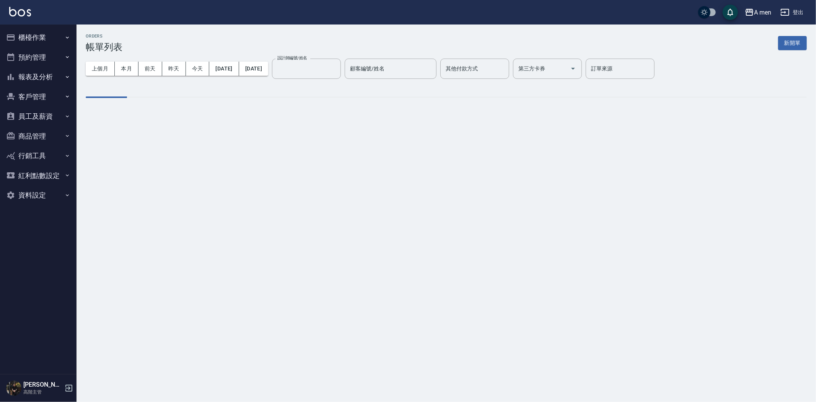
type input "Barber bill-006"
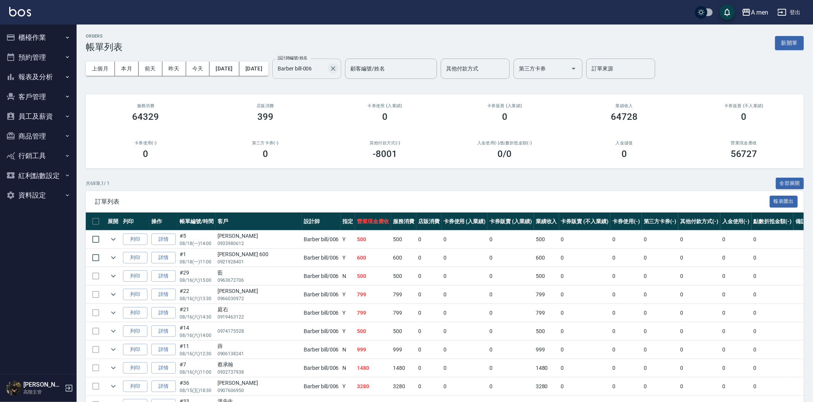
click at [337, 65] on icon "Clear" at bounding box center [333, 69] width 8 height 8
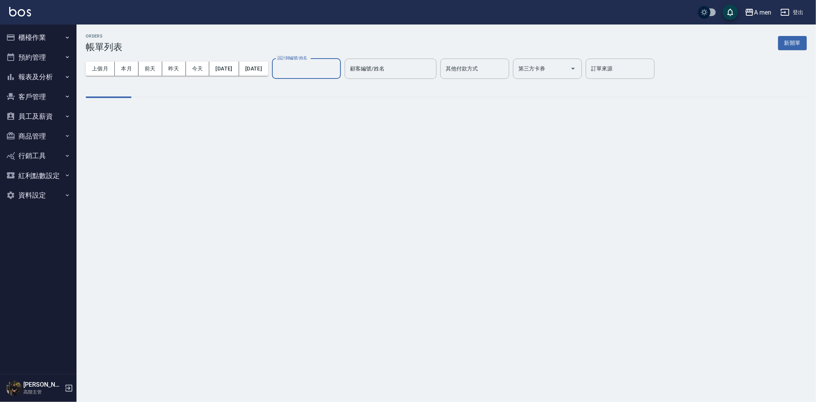
click at [328, 67] on input "設計師編號/姓名" at bounding box center [307, 68] width 62 height 13
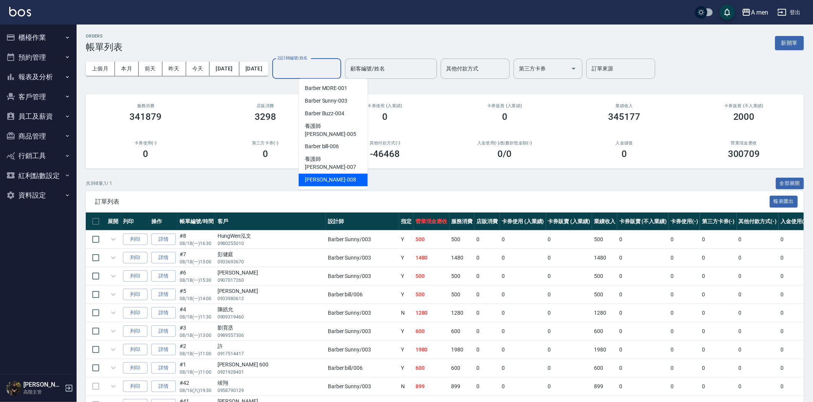
click at [326, 176] on span "Garry -008" at bounding box center [330, 180] width 51 height 8
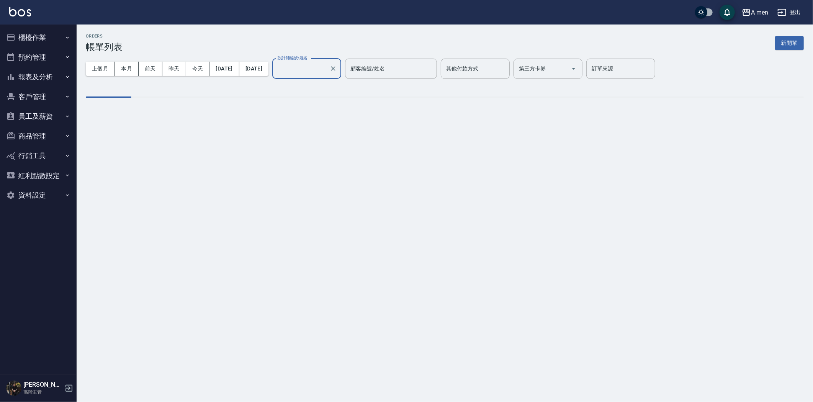
type input "Garry-008"
click at [326, 162] on div "ORDERS 帳單列表 新開單 上個月 本月 前天 昨天 今天 2025/08/01 2025/08/31 設計師編號/姓名 Garry-008 設計師編號/…" at bounding box center [408, 201] width 816 height 402
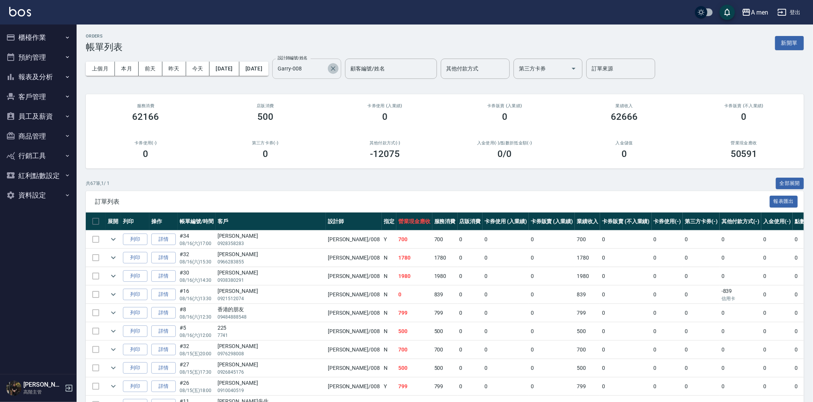
click at [335, 67] on icon "Clear" at bounding box center [333, 68] width 5 height 5
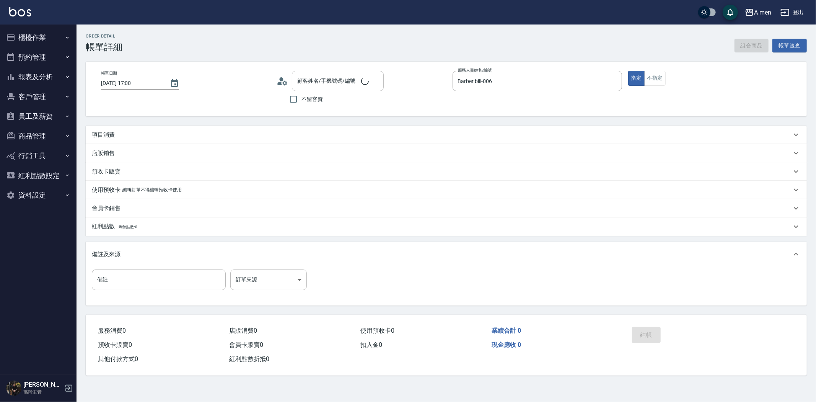
type input "洪/0963257097/null"
drag, startPoint x: 230, startPoint y: 124, endPoint x: 231, endPoint y: 128, distance: 4.3
click at [230, 124] on div "Order detail 帳單詳細 組合商品 帳單速查 帳單日期 2025/08/18 17:00 顧客姓名/手機號碼/編號 洪/0963257097/nul…" at bounding box center [447, 204] width 740 height 360
click at [231, 128] on div "項目消費" at bounding box center [446, 135] width 721 height 18
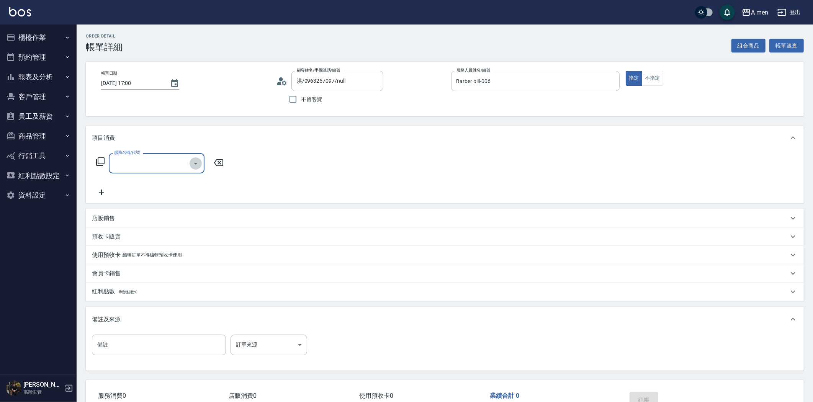
click at [196, 163] on icon "Open" at bounding box center [196, 164] width 4 height 2
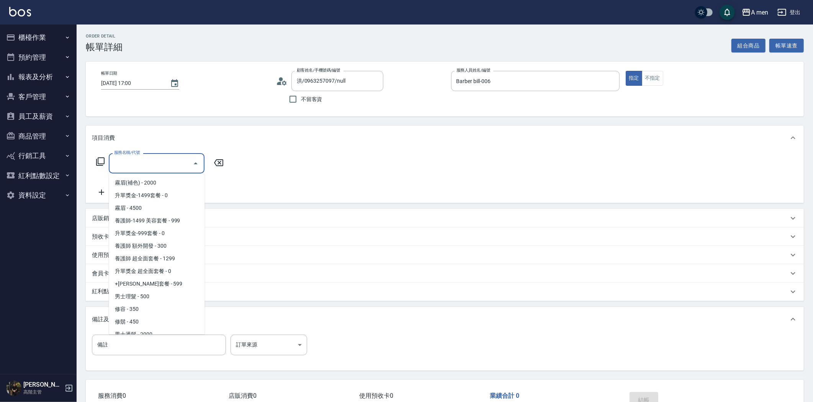
scroll to position [255, 0]
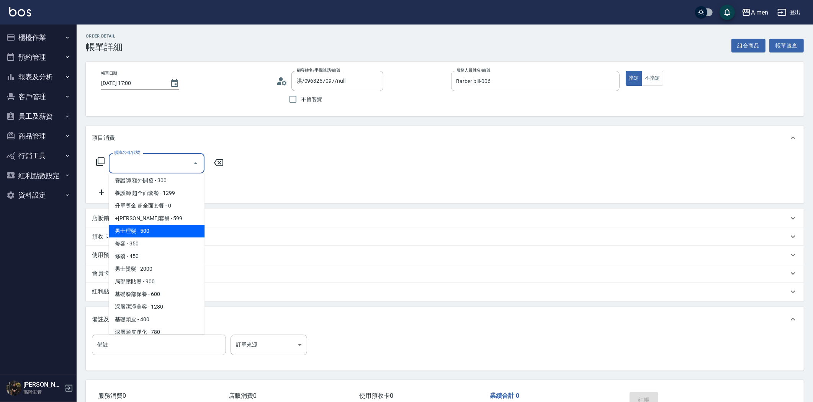
click at [154, 231] on span "男士理髮 - 500" at bounding box center [157, 231] width 96 height 13
type input "男士理髮(A01)"
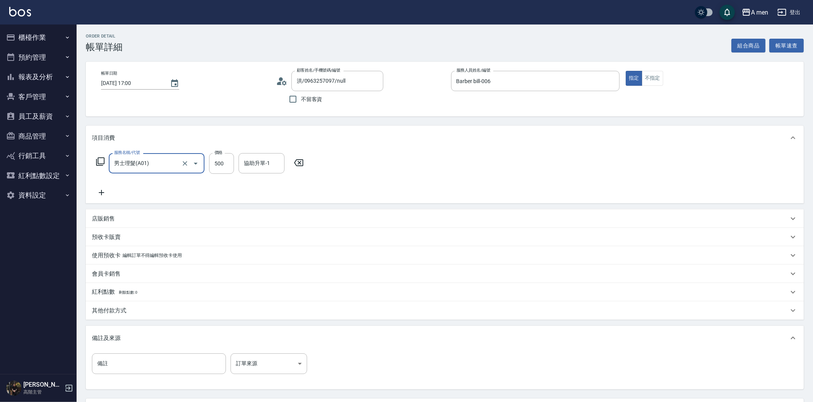
click at [138, 221] on div "店販銷售" at bounding box center [440, 219] width 696 height 8
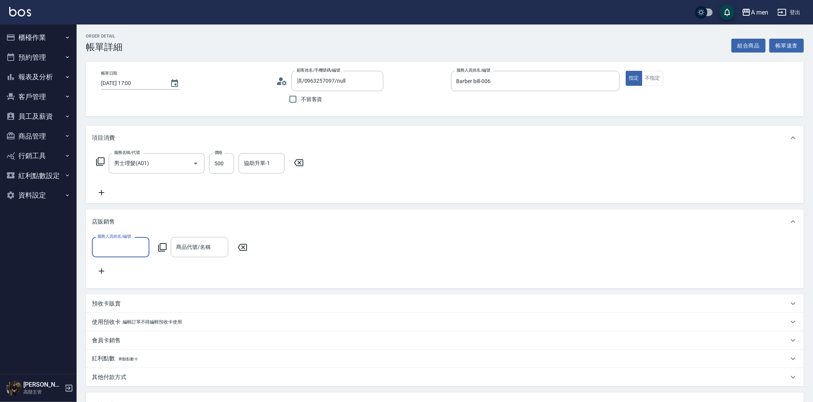
scroll to position [0, 0]
click at [185, 245] on input "商品代號/名稱" at bounding box center [199, 246] width 51 height 13
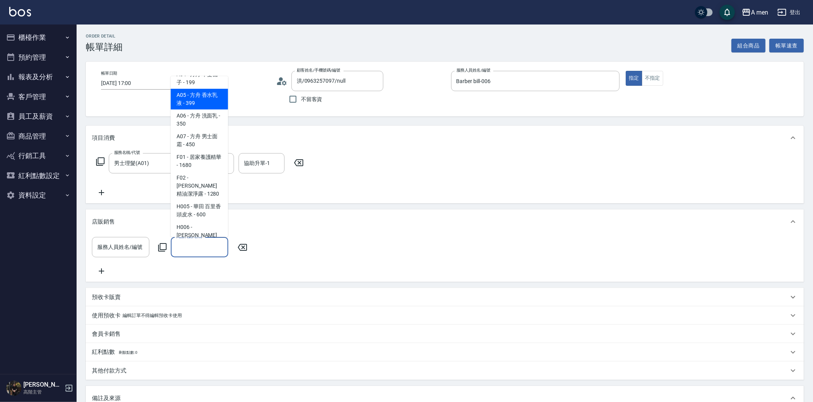
scroll to position [85, 0]
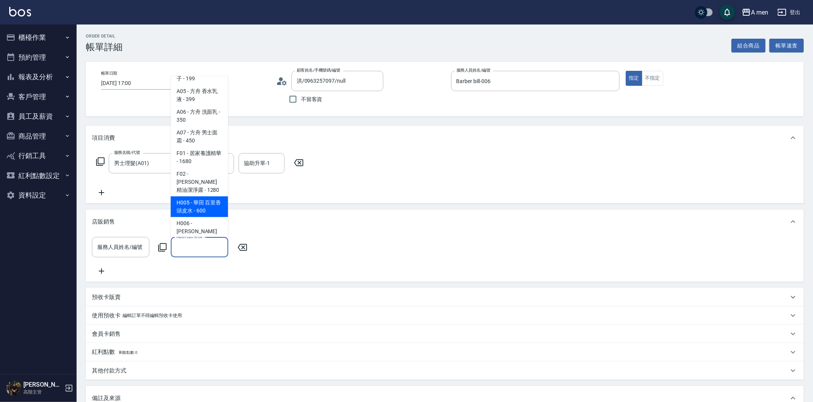
click at [207, 196] on span "H005 - 華田 百里香頭皮水 - 600" at bounding box center [199, 206] width 57 height 21
type input "華田 百里香頭皮水"
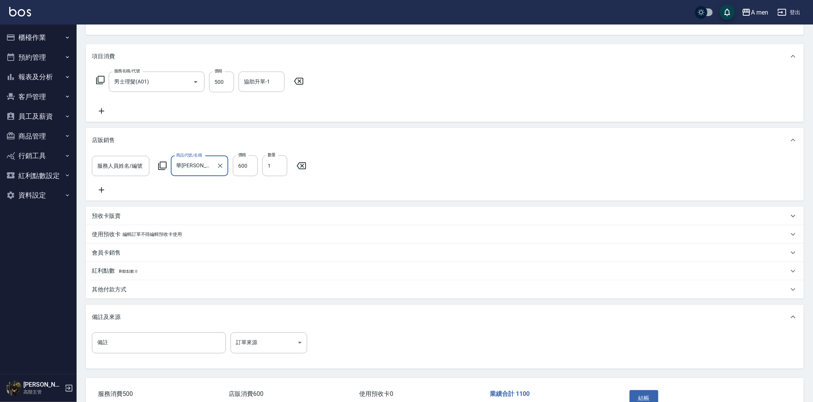
scroll to position [136, 0]
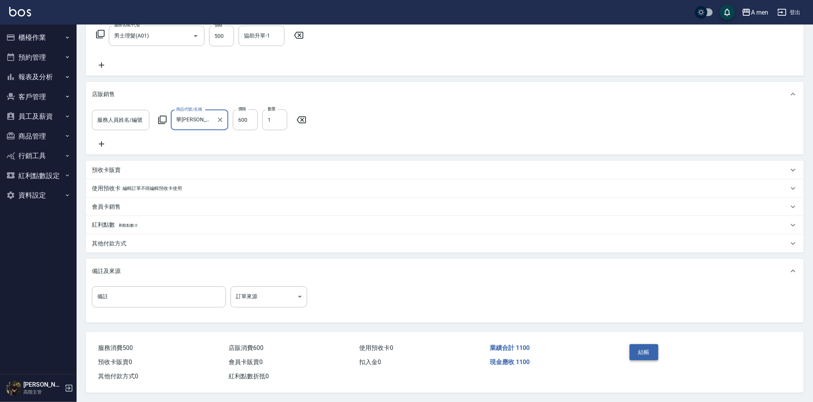
click at [650, 355] on button "結帳" at bounding box center [643, 352] width 29 height 16
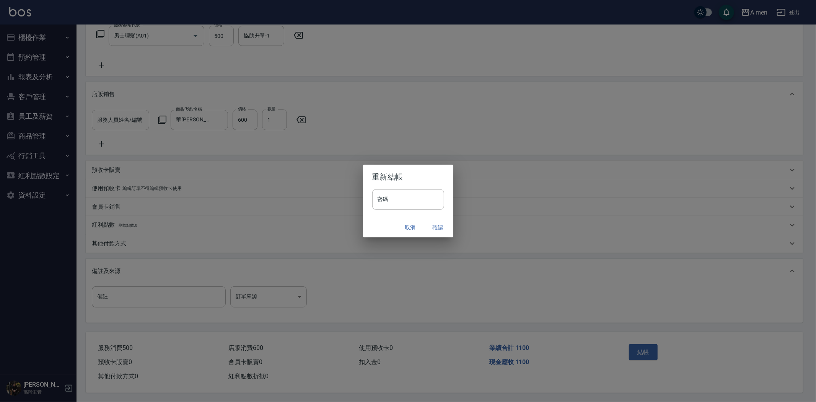
click at [423, 228] on div "取消 確認" at bounding box center [408, 227] width 90 height 20
click at [430, 227] on button "確認" at bounding box center [438, 227] width 24 height 14
click at [499, 160] on div "重新結帳 密碼 密碼 取消 確認" at bounding box center [408, 201] width 816 height 402
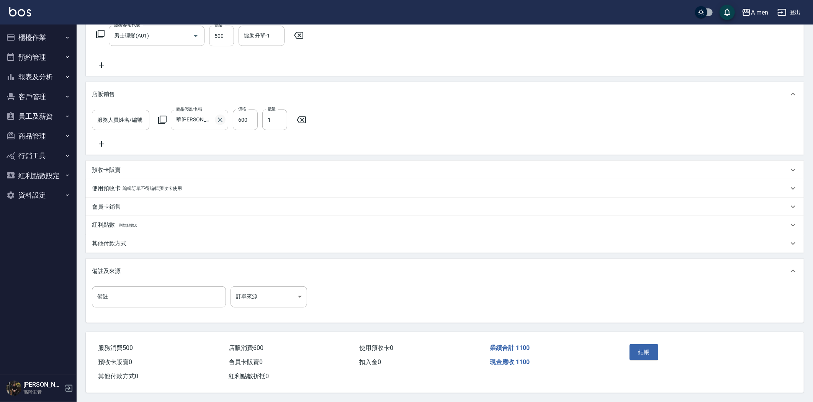
click at [215, 114] on button "Clear" at bounding box center [220, 119] width 11 height 11
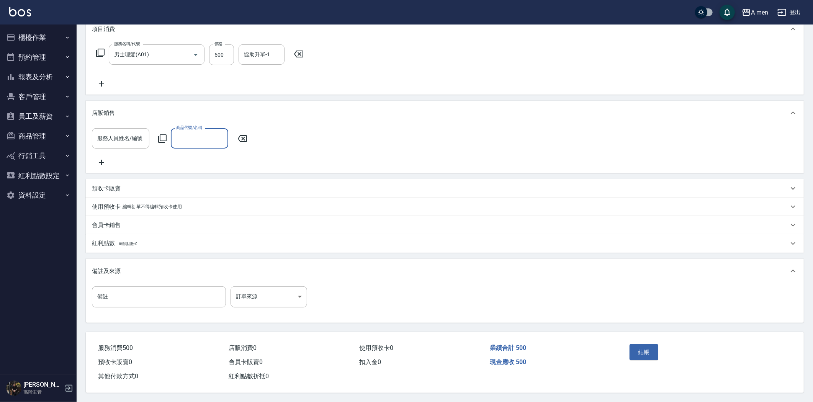
scroll to position [117, 0]
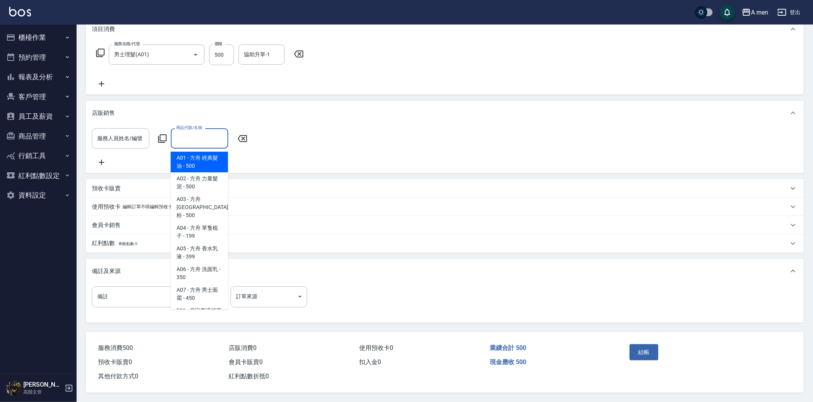
click at [199, 132] on input "商品代號/名稱" at bounding box center [199, 138] width 51 height 13
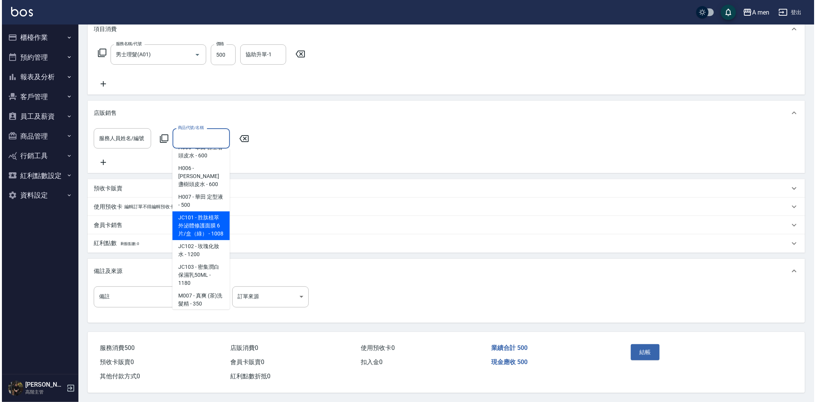
scroll to position [170, 0]
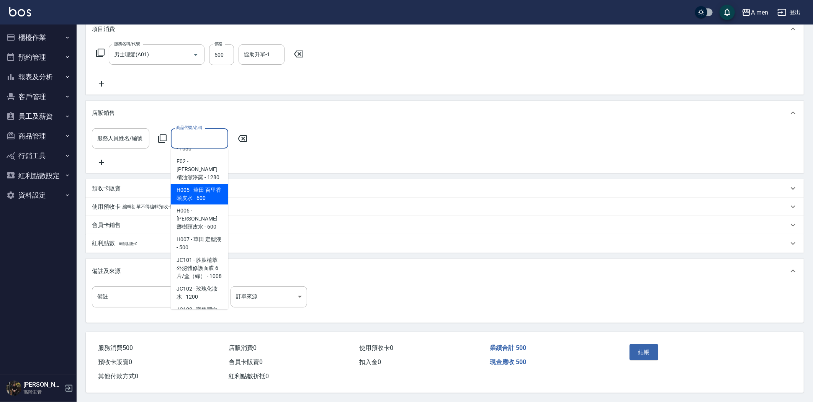
drag, startPoint x: 208, startPoint y: 171, endPoint x: 207, endPoint y: 163, distance: 8.5
click at [207, 184] on span "H005 - 華田 百里香頭皮水 - 600" at bounding box center [199, 194] width 57 height 21
type input "華田 百里香頭皮水"
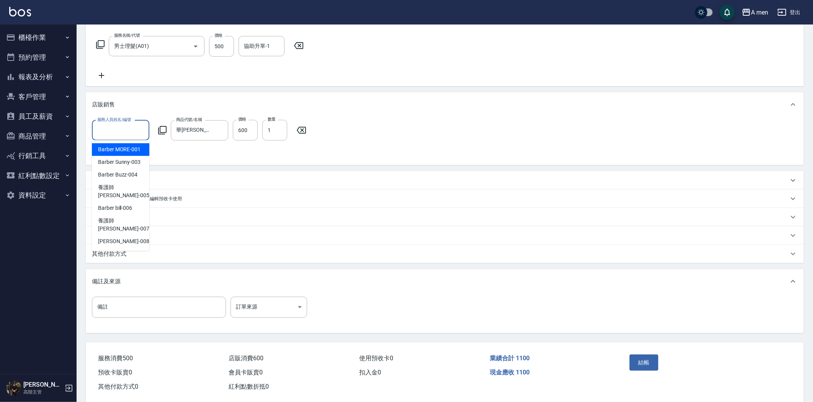
drag, startPoint x: 135, startPoint y: 129, endPoint x: 152, endPoint y: 135, distance: 17.6
click at [135, 129] on input "服務人員姓名/編號" at bounding box center [120, 130] width 51 height 13
click at [128, 204] on span "Barber bill -006" at bounding box center [115, 208] width 34 height 8
type input "Barber bill-006"
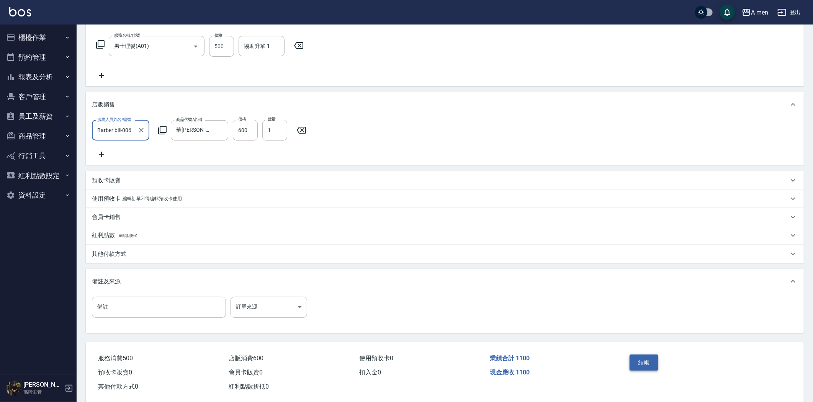
click at [642, 371] on button "結帳" at bounding box center [643, 362] width 29 height 16
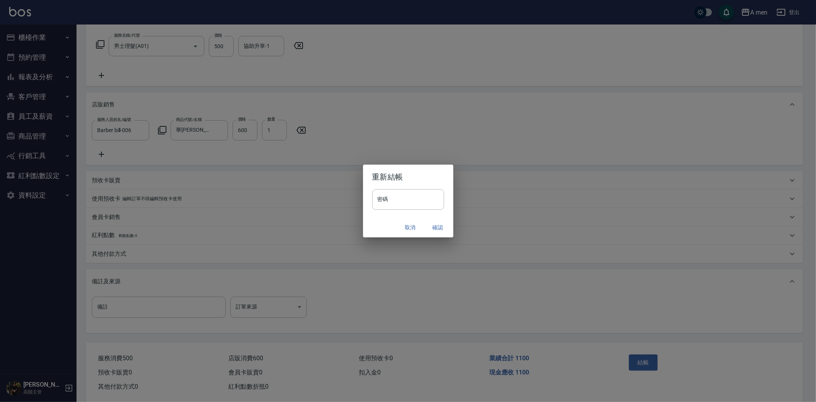
click at [441, 228] on button "確認" at bounding box center [438, 227] width 24 height 14
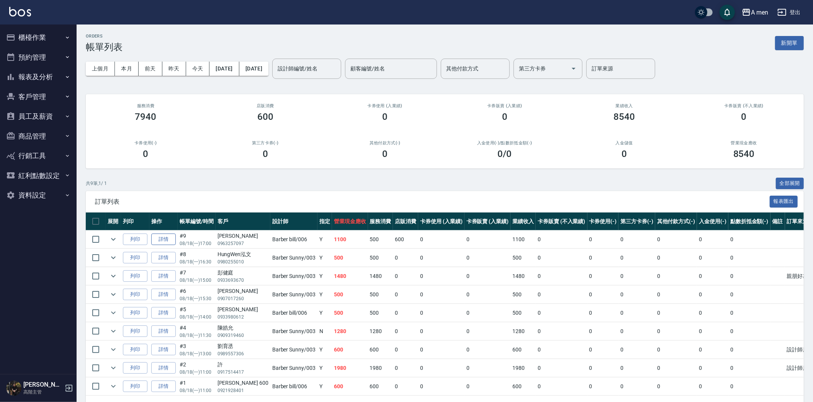
click at [171, 233] on link "詳情" at bounding box center [163, 239] width 24 height 12
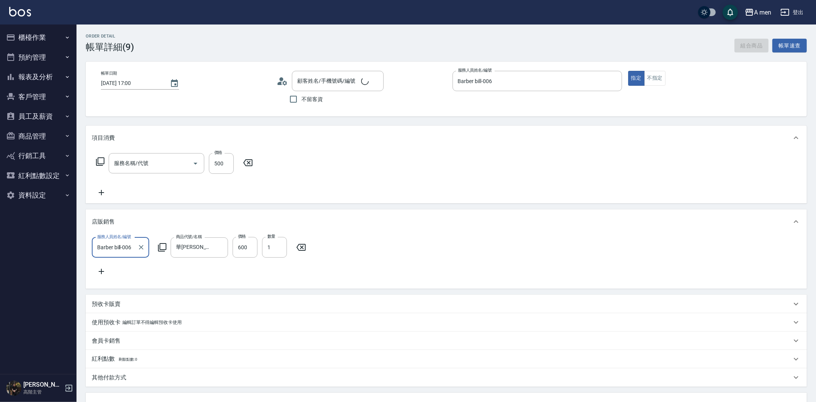
type input "2025/08/18 17:00"
type input "Barber bill-006"
type input "男士理髮(A01)"
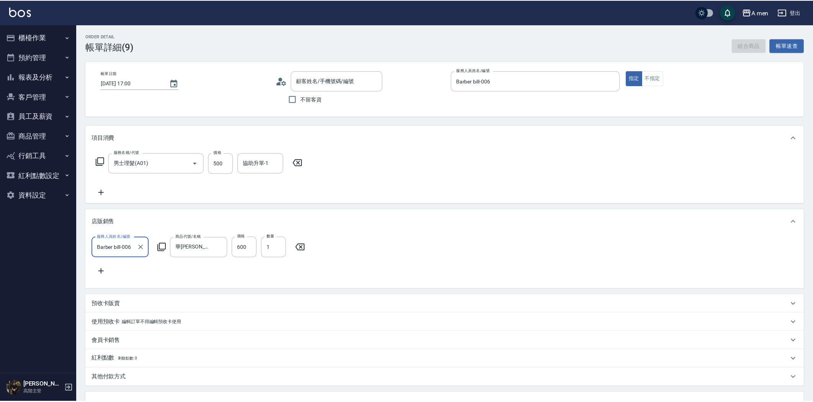
scroll to position [13, 0]
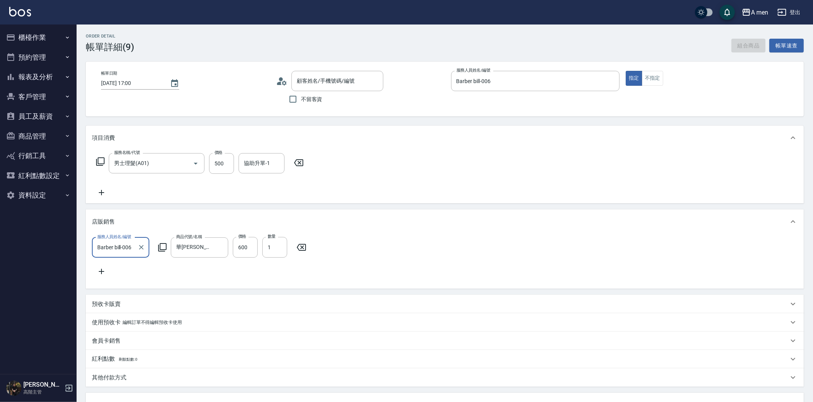
type input "洪/0963257097/null"
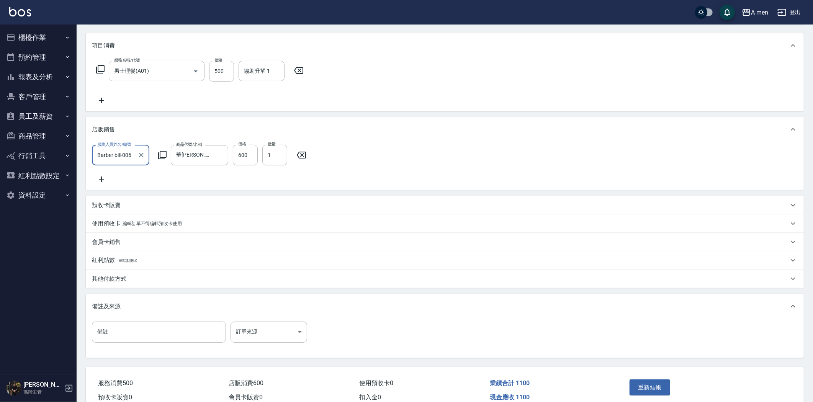
scroll to position [127, 0]
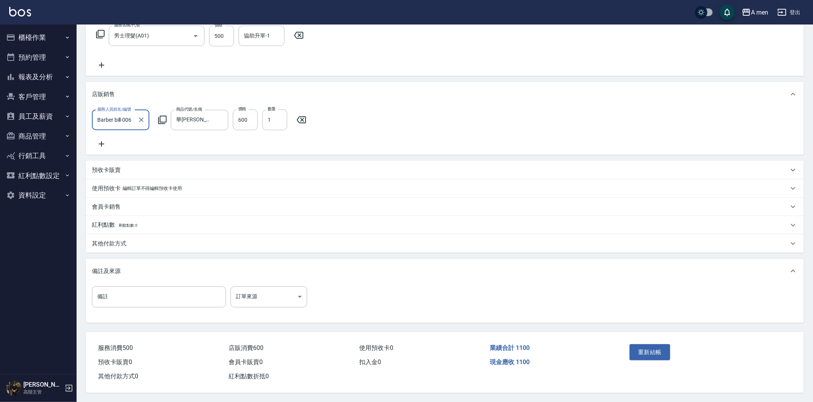
click at [132, 248] on div "其他付款方式" at bounding box center [440, 244] width 696 height 8
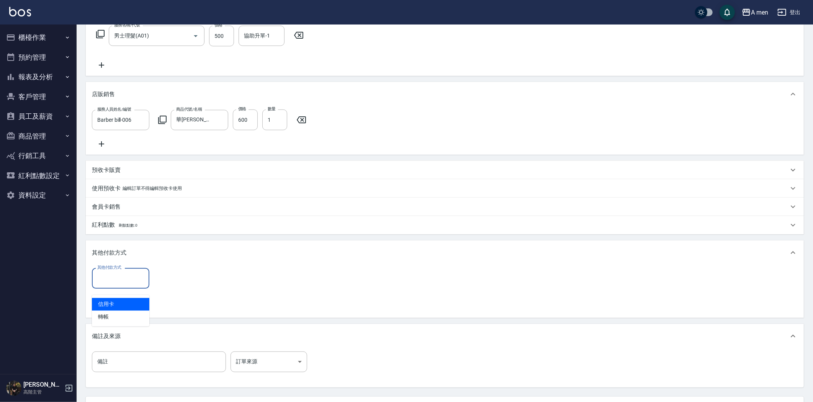
click at [114, 285] on input "其他付款方式" at bounding box center [120, 277] width 51 height 13
click at [112, 312] on span "轉帳" at bounding box center [120, 316] width 57 height 13
type input "轉帳"
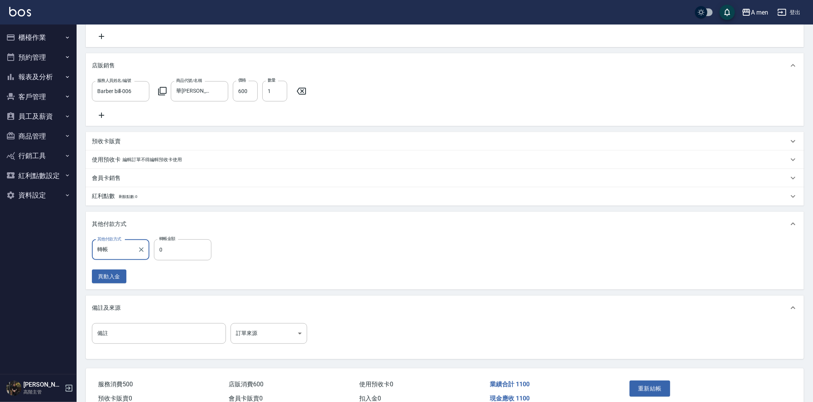
scroll to position [201, 0]
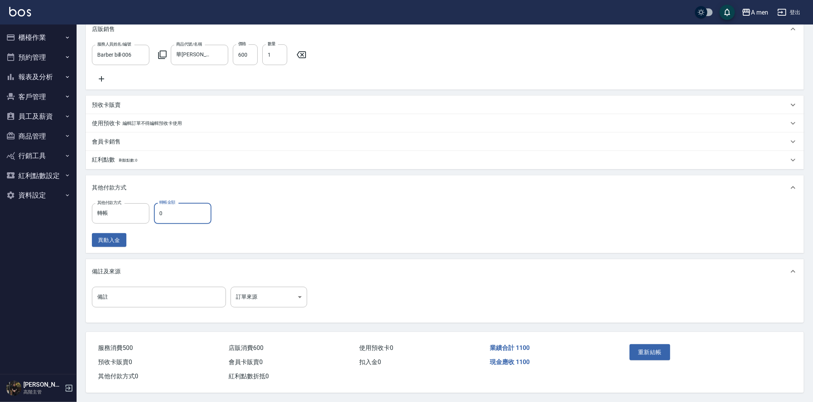
click at [186, 215] on input "0" at bounding box center [182, 213] width 57 height 21
type input "1100"
click at [637, 353] on button "重新結帳" at bounding box center [649, 352] width 41 height 16
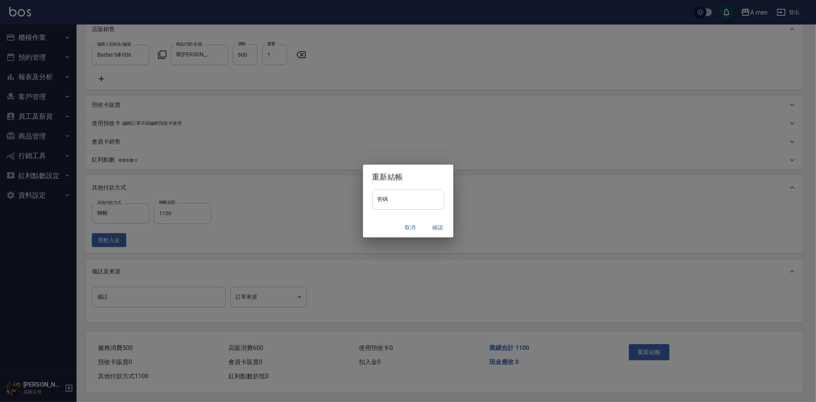
click at [417, 206] on input "密碼" at bounding box center [408, 199] width 72 height 21
click at [473, 215] on div "重新結帳 密碼 密碼 取消 確認" at bounding box center [408, 201] width 816 height 402
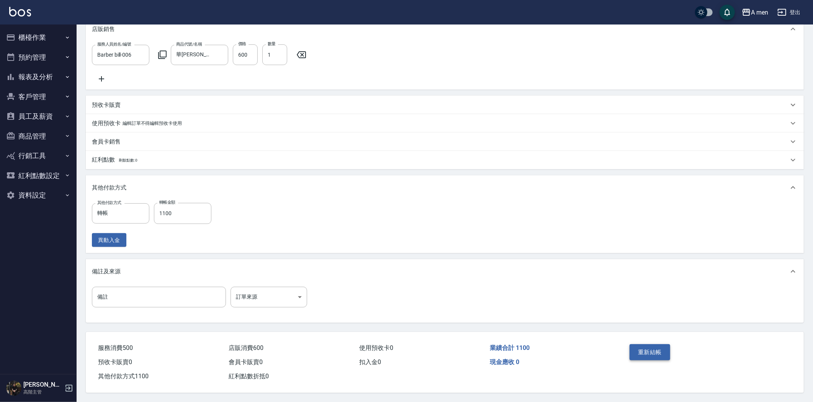
click at [661, 350] on button "重新結帳" at bounding box center [649, 352] width 41 height 16
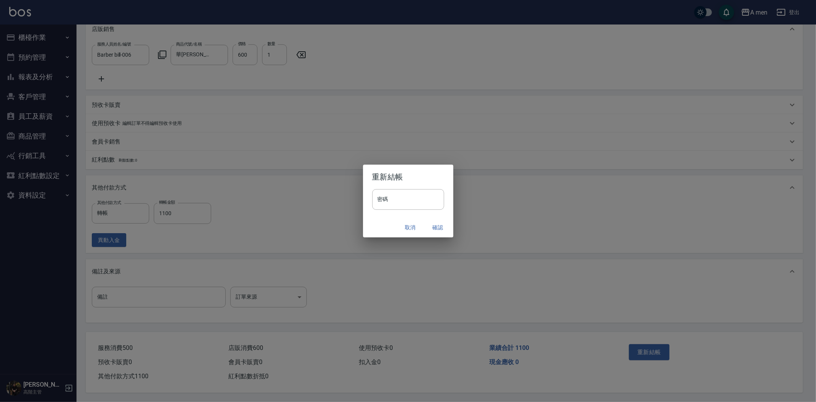
click at [443, 233] on button "確認" at bounding box center [438, 227] width 24 height 14
click at [439, 227] on button "確認" at bounding box center [438, 227] width 24 height 14
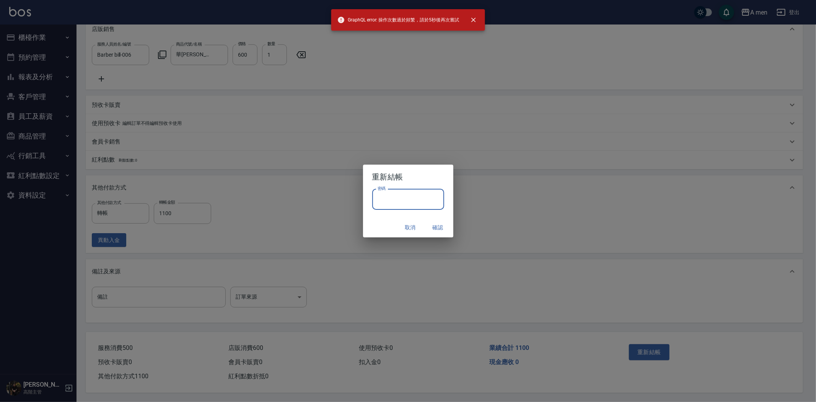
click at [391, 198] on input "密碼" at bounding box center [408, 199] width 72 height 21
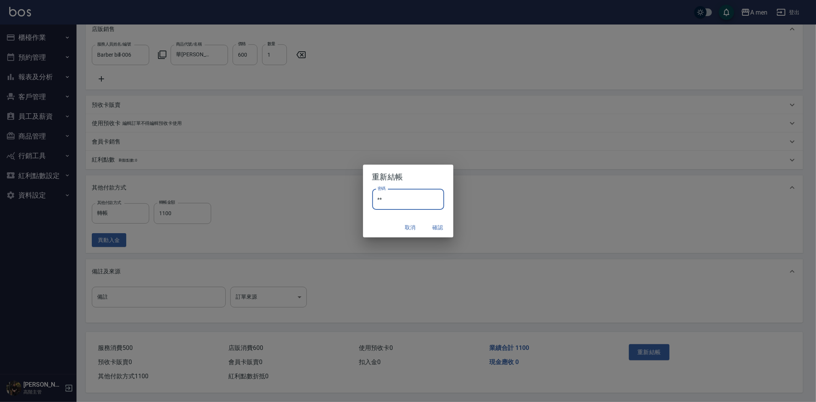
type input "*"
type input "****"
click at [441, 229] on button "確認" at bounding box center [438, 227] width 24 height 14
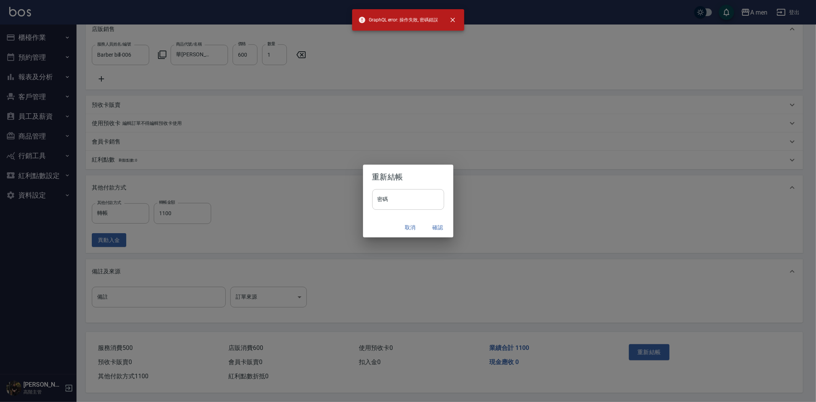
click at [405, 189] on input "密碼" at bounding box center [408, 199] width 72 height 21
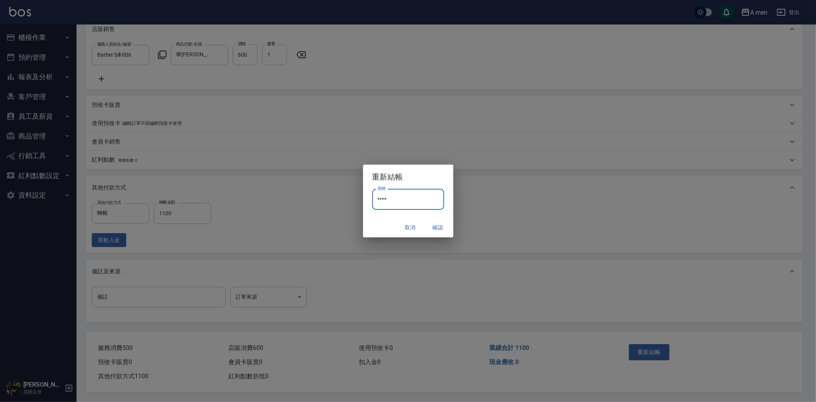
drag, startPoint x: 422, startPoint y: 197, endPoint x: 368, endPoint y: 206, distance: 54.3
click at [368, 206] on div "密碼 **** 密碼" at bounding box center [408, 203] width 90 height 28
type input "********"
drag, startPoint x: 403, startPoint y: 199, endPoint x: 365, endPoint y: 197, distance: 38.0
click at [365, 197] on div "密碼 ******** 密碼" at bounding box center [408, 203] width 90 height 28
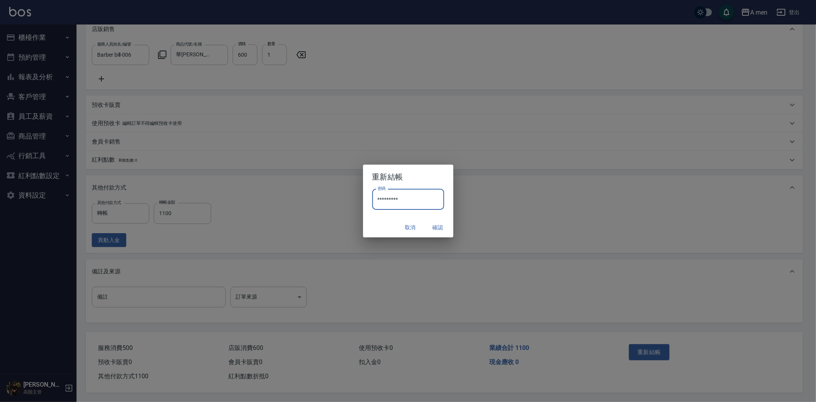
type input "*********"
click at [437, 226] on button "確認" at bounding box center [438, 227] width 24 height 14
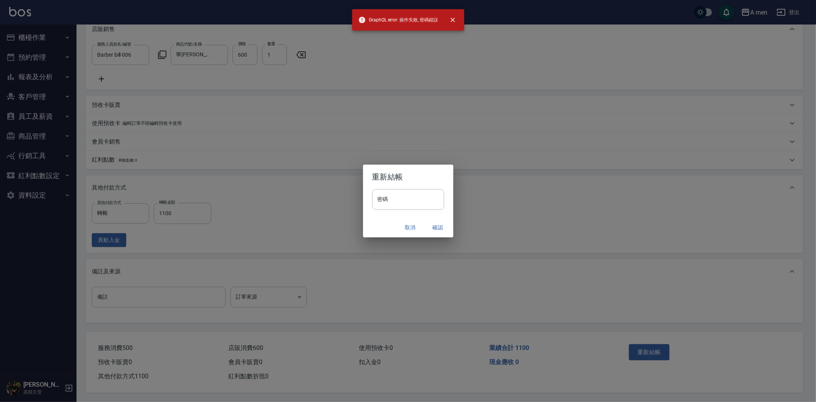
drag, startPoint x: 406, startPoint y: 186, endPoint x: 410, endPoint y: 193, distance: 7.2
click at [406, 186] on h2 "重新結帳" at bounding box center [408, 177] width 90 height 24
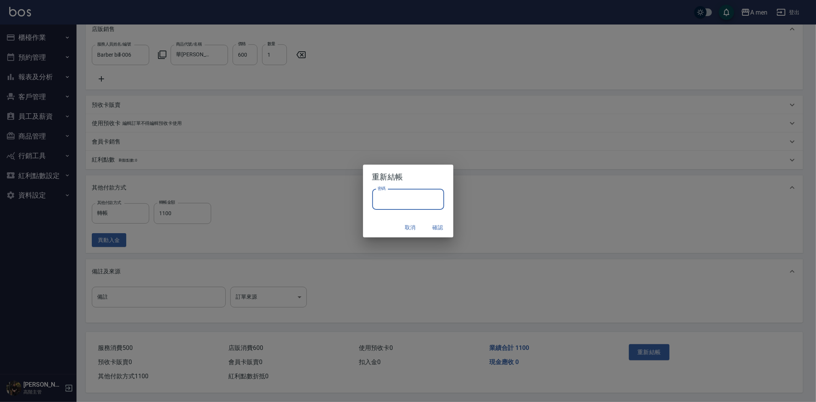
click at [410, 196] on input "密碼" at bounding box center [408, 199] width 72 height 21
type input "**********"
click at [433, 223] on button "確認" at bounding box center [438, 227] width 24 height 14
click at [433, 223] on div "取消 確認" at bounding box center [408, 227] width 90 height 20
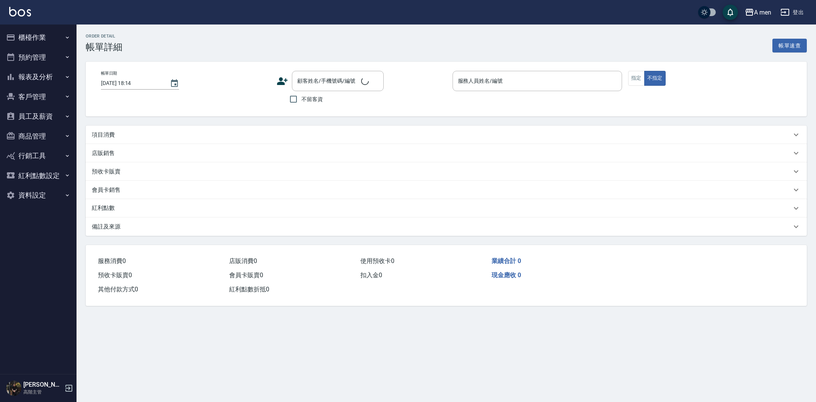
type input "[DATE] 17:30"
type input "Barber Sunny -003"
type input "Tau/0983078787/null"
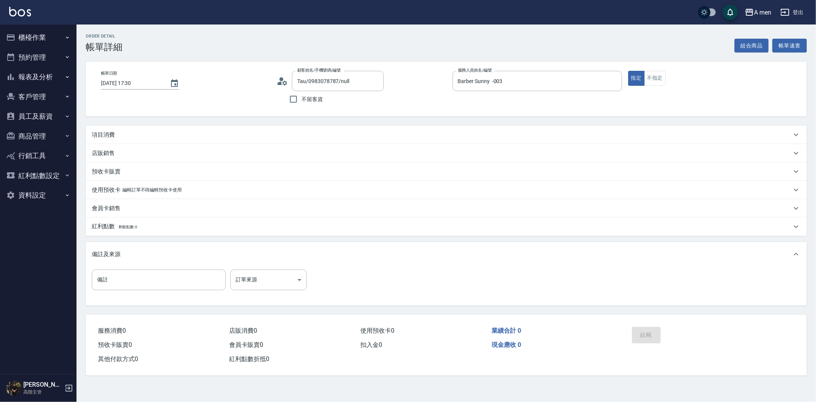
click at [156, 139] on div "項目消費" at bounding box center [446, 135] width 721 height 18
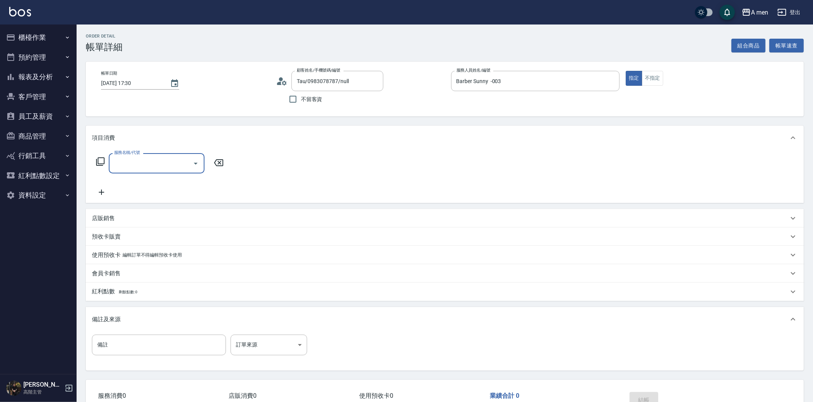
click at [178, 155] on div "服務名稱/代號" at bounding box center [157, 163] width 96 height 20
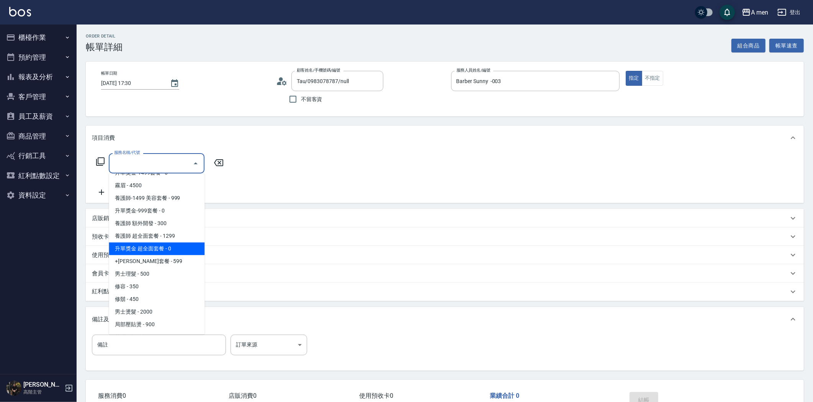
scroll to position [212, 0]
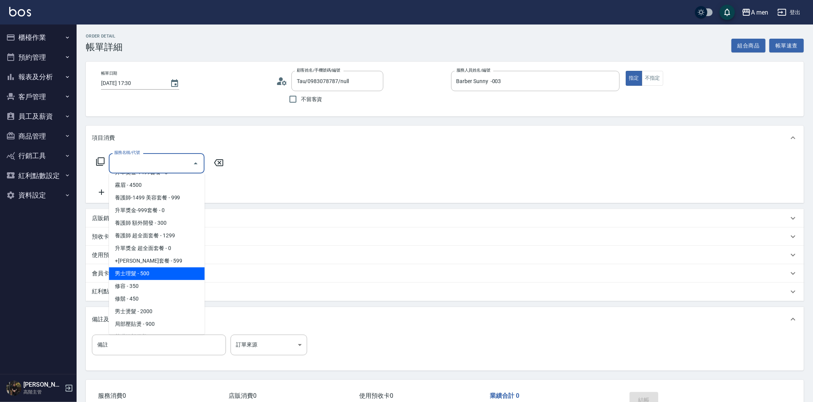
click at [166, 268] on span "男士理髮 - 500" at bounding box center [157, 273] width 96 height 13
type input "男士理髮(A01)"
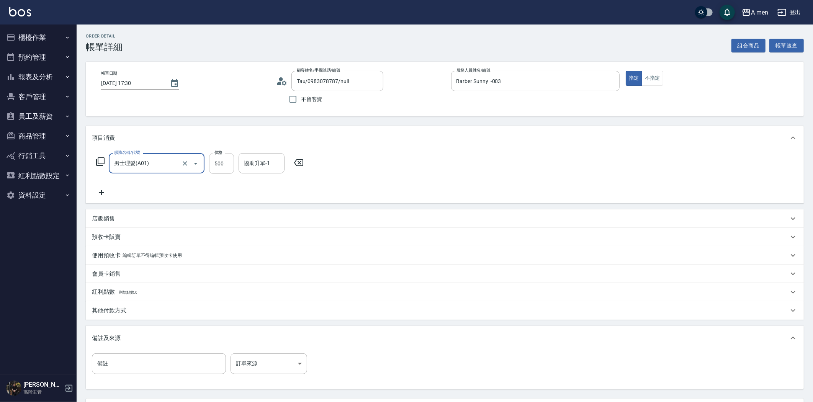
click at [226, 164] on input "500" at bounding box center [221, 163] width 25 height 21
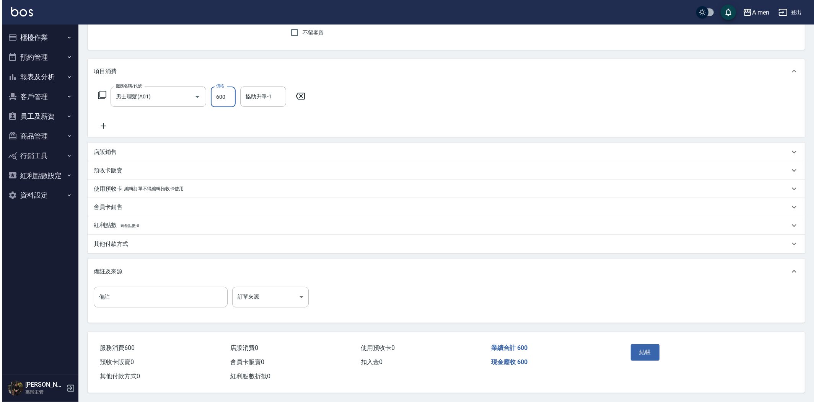
scroll to position [69, 0]
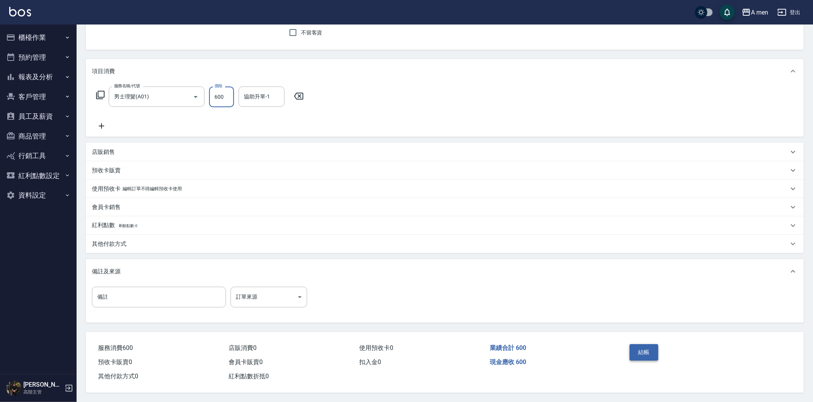
type input "600"
click at [640, 351] on button "結帳" at bounding box center [643, 352] width 29 height 16
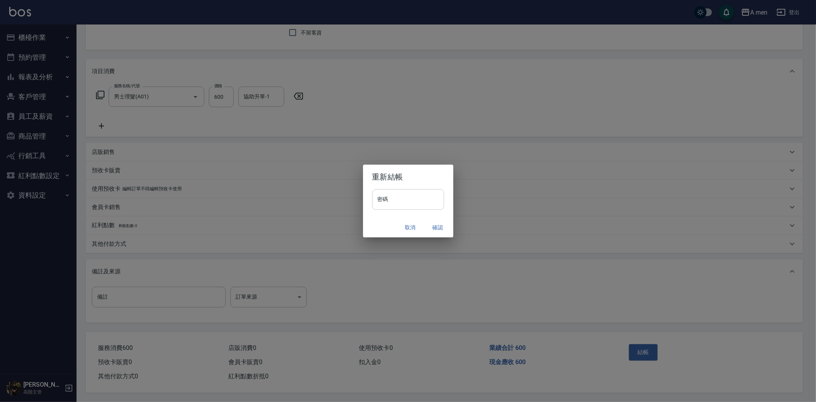
drag, startPoint x: 415, startPoint y: 198, endPoint x: 416, endPoint y: 205, distance: 6.5
click at [415, 198] on input "密碼" at bounding box center [408, 199] width 72 height 21
type input "****"
click at [437, 226] on button "確認" at bounding box center [438, 227] width 24 height 14
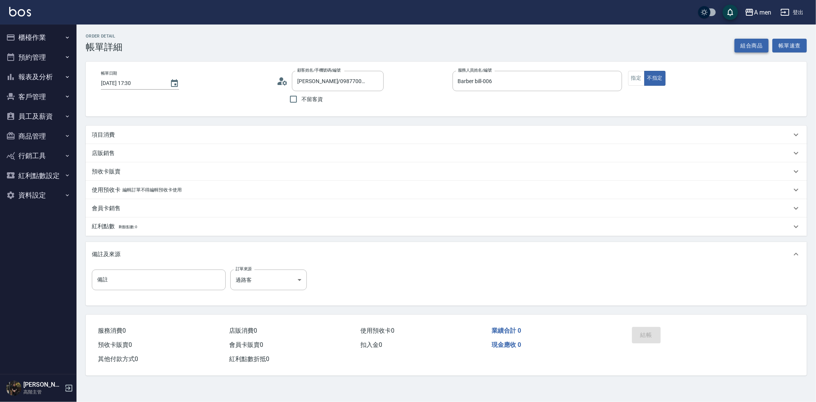
click at [755, 42] on button "組合商品" at bounding box center [752, 46] width 34 height 14
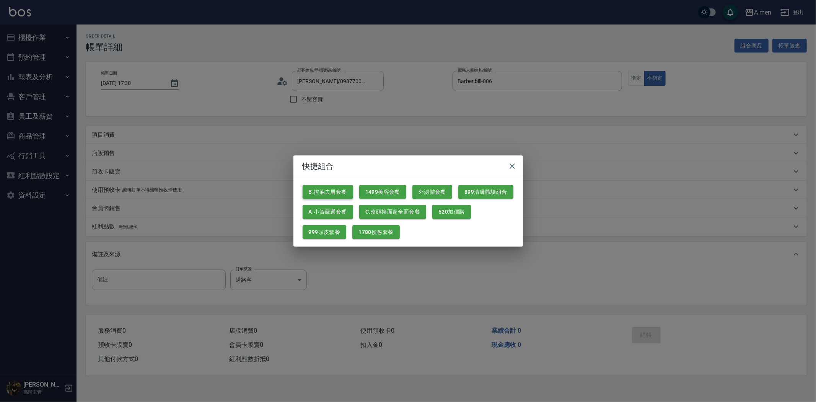
click at [337, 193] on button "B.控油去屑套餐" at bounding box center [328, 192] width 51 height 14
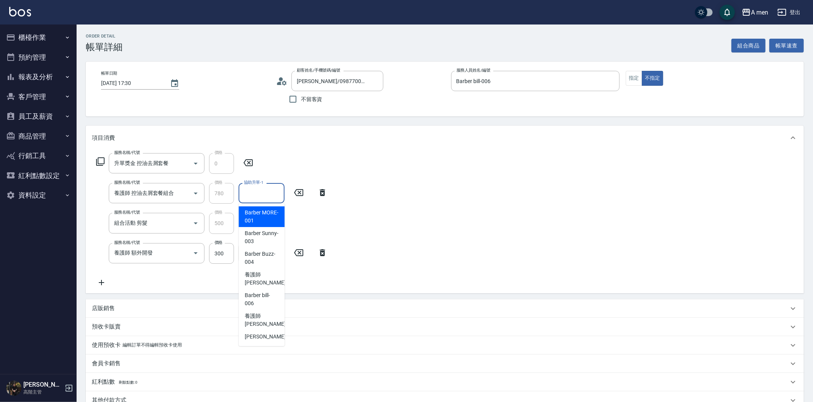
click at [276, 198] on input "協助升單-1" at bounding box center [261, 192] width 39 height 13
click at [263, 280] on span "養護師 小蔡 -005" at bounding box center [270, 279] width 51 height 16
type input "養護師 小蔡-005"
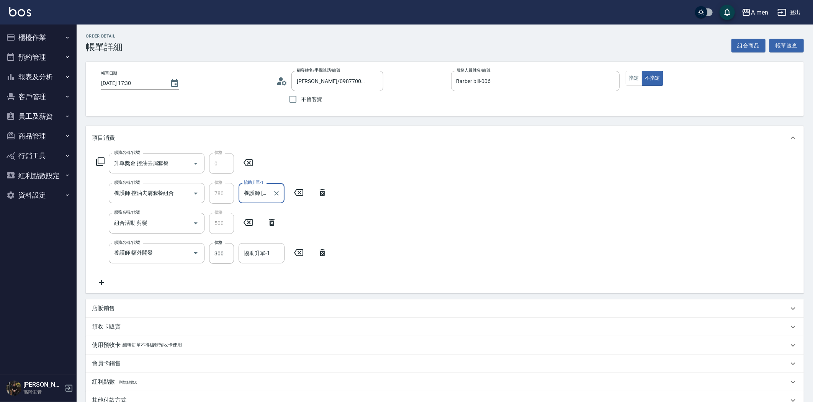
click at [327, 250] on icon at bounding box center [322, 252] width 19 height 9
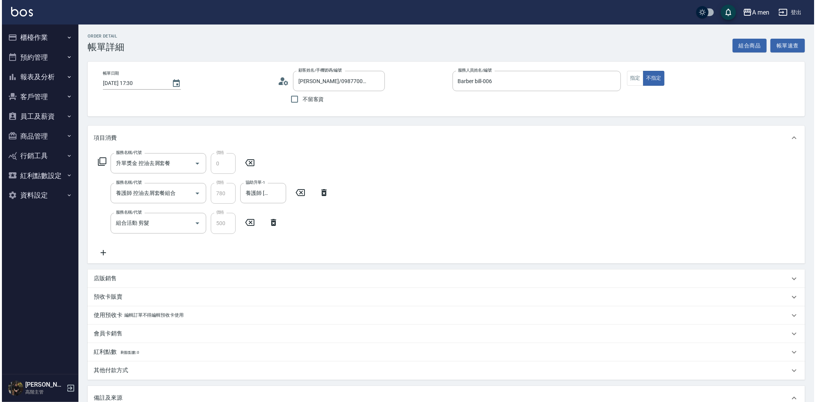
scroll to position [129, 0]
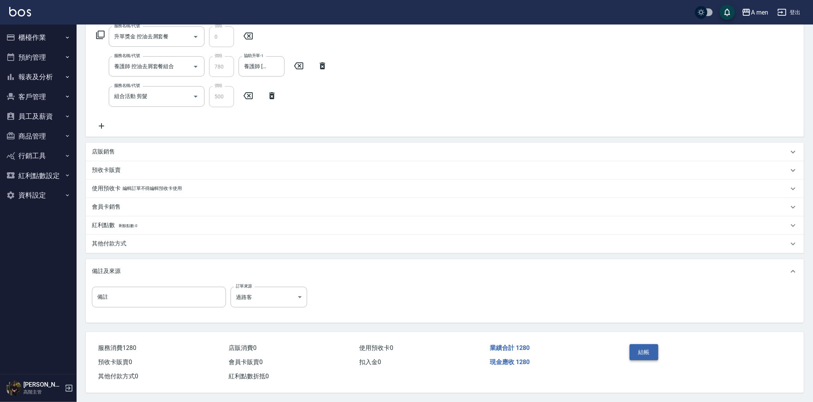
click at [647, 345] on button "結帳" at bounding box center [643, 352] width 29 height 16
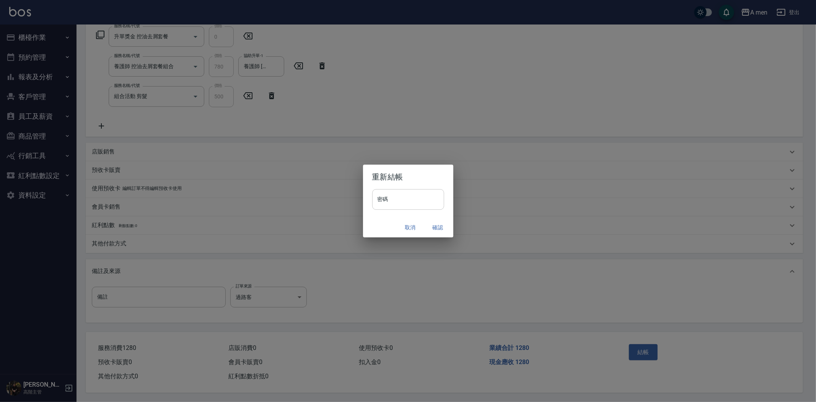
click at [388, 197] on input "密碼" at bounding box center [408, 199] width 72 height 21
type input "****"
click at [436, 226] on button "確認" at bounding box center [438, 227] width 24 height 14
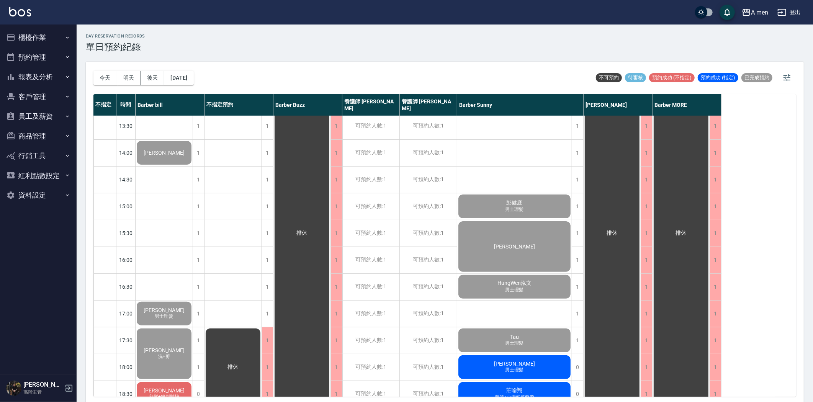
scroll to position [212, 0]
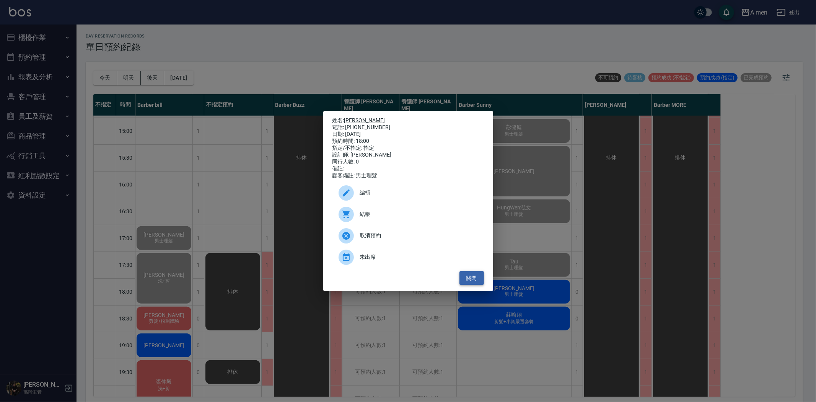
click at [471, 284] on button "關閉" at bounding box center [472, 278] width 24 height 14
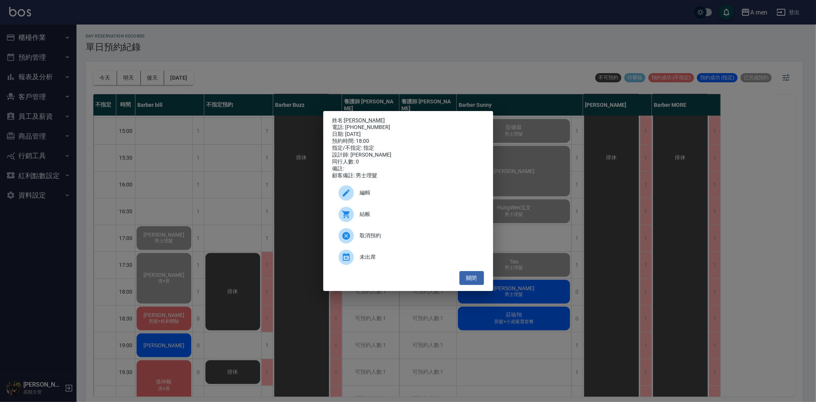
click at [355, 212] on div at bounding box center [349, 214] width 21 height 15
click at [473, 284] on button "關閉" at bounding box center [472, 278] width 24 height 14
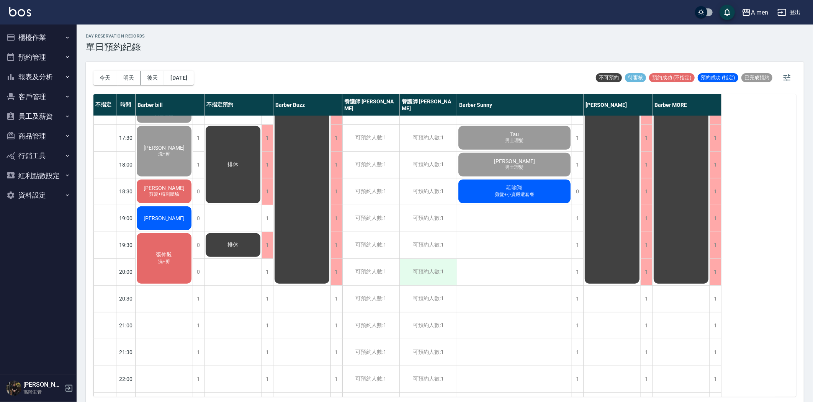
scroll to position [340, 0]
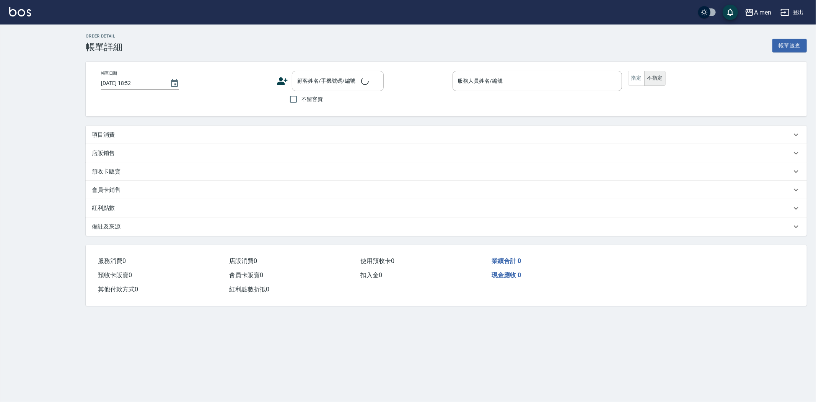
type input "[DATE] 18:00"
type input "Barber Sunny -003"
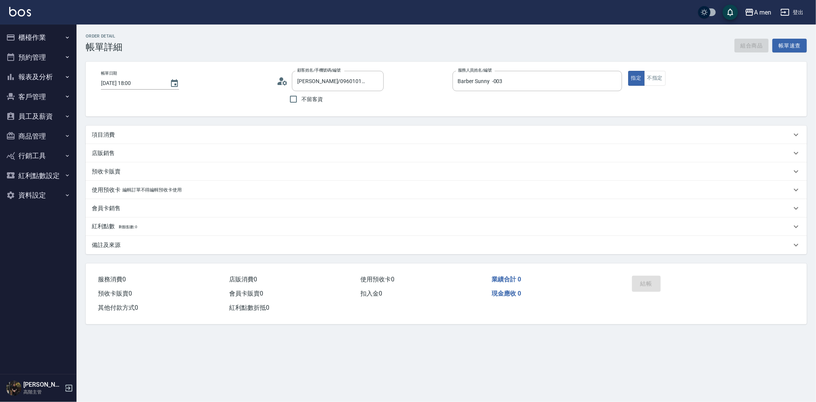
type input "[PERSON_NAME]/0960101069/null"
click at [185, 129] on div "項目消費" at bounding box center [446, 135] width 721 height 18
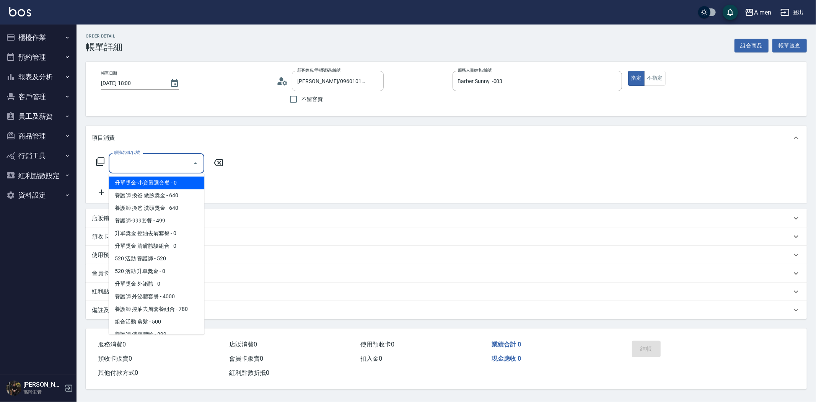
drag, startPoint x: 134, startPoint y: 166, endPoint x: 139, endPoint y: 163, distance: 6.0
click at [134, 166] on input "服務名稱/代號" at bounding box center [150, 163] width 77 height 13
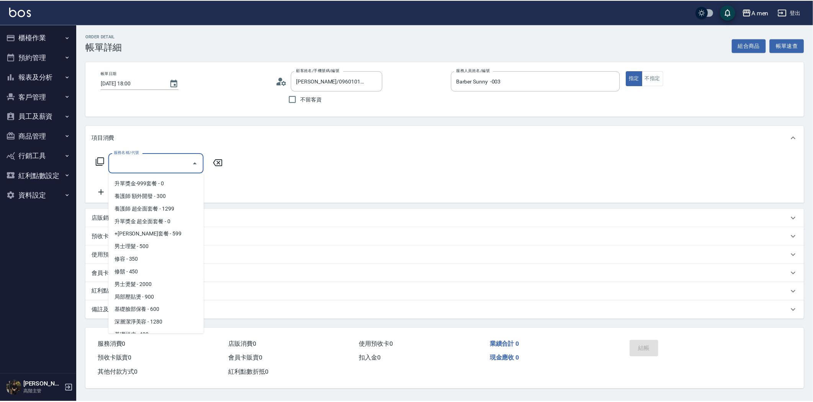
scroll to position [300, 0]
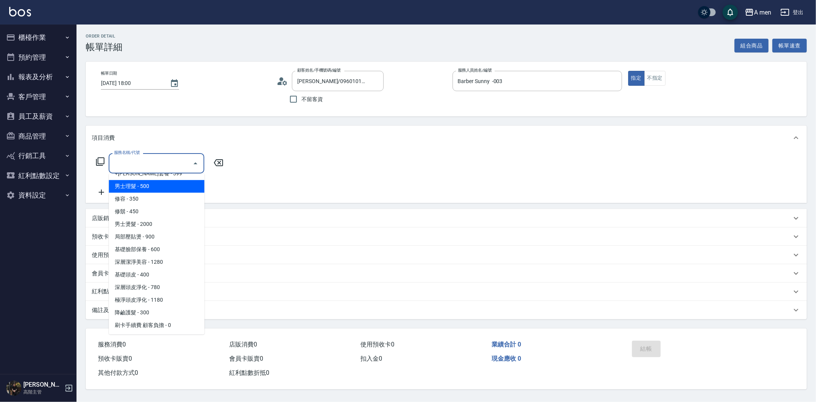
click at [139, 180] on span "男士理髮 - 500" at bounding box center [157, 186] width 96 height 13
type input "男士理髮(A01)"
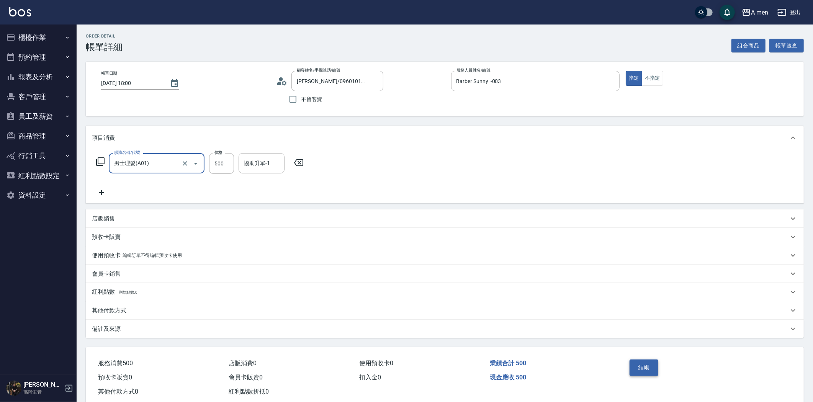
click at [644, 364] on button "結帳" at bounding box center [643, 367] width 29 height 16
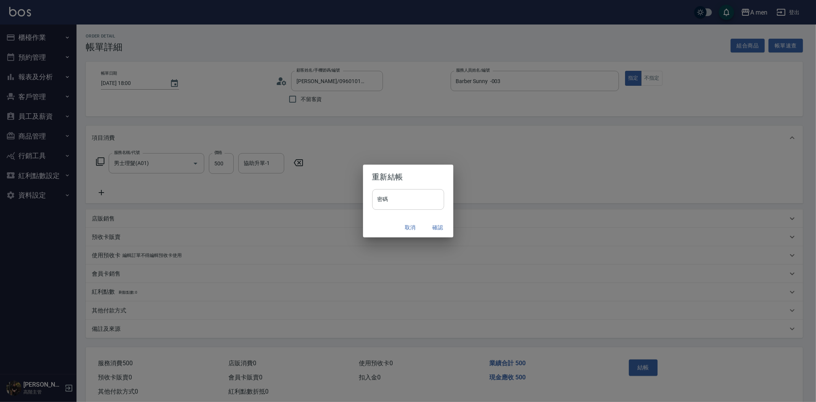
click at [398, 205] on input "密碼" at bounding box center [408, 199] width 72 height 21
type input "****"
click at [436, 224] on button "確認" at bounding box center [438, 227] width 24 height 14
